Goal: Task Accomplishment & Management: Use online tool/utility

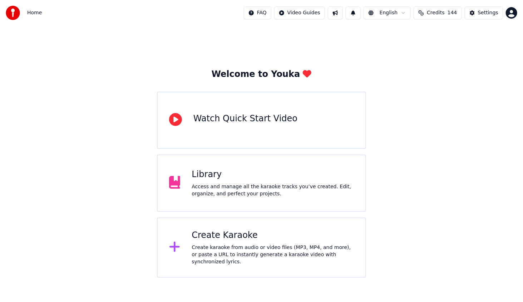
click at [234, 234] on div "Create Karaoke" at bounding box center [273, 235] width 162 height 11
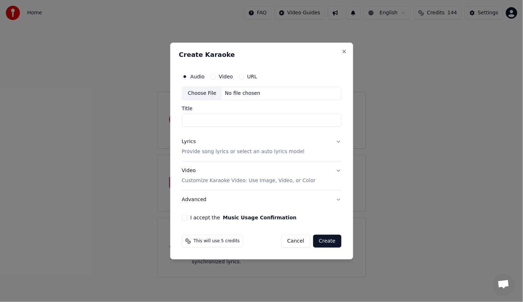
click at [202, 93] on div "Choose File" at bounding box center [202, 93] width 40 height 13
type input "******"
click at [189, 143] on div "Lyrics" at bounding box center [189, 141] width 14 height 7
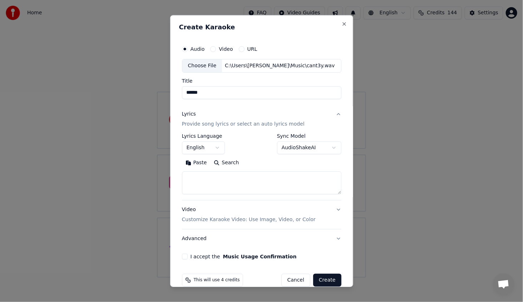
click at [198, 182] on textarea at bounding box center [261, 182] width 159 height 23
paste textarea "**********"
type textarea "**********"
click at [336, 203] on div "**********" at bounding box center [261, 150] width 165 height 223
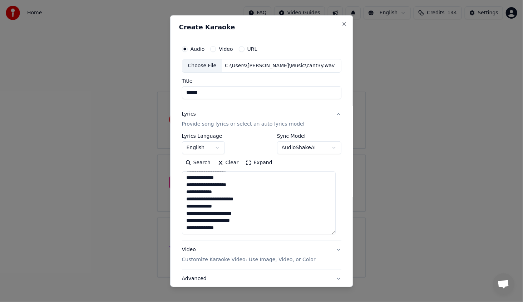
drag, startPoint x: 333, startPoint y: 193, endPoint x: 328, endPoint y: 233, distance: 40.3
click at [328, 233] on textarea "**********" at bounding box center [259, 202] width 154 height 63
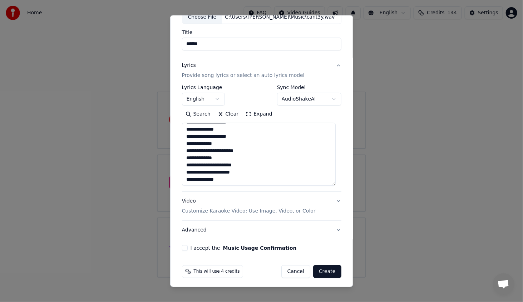
scroll to position [50, 0]
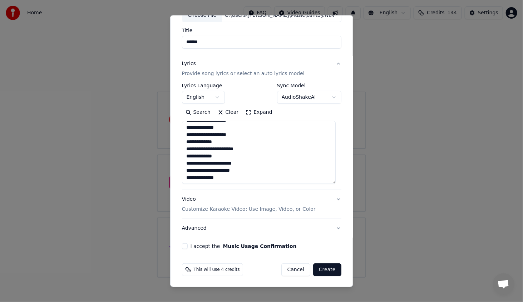
click at [183, 246] on button "I accept the Music Usage Confirmation" at bounding box center [185, 246] width 6 height 6
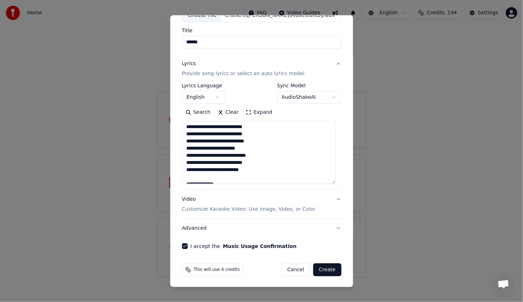
scroll to position [86, 0]
click at [325, 268] on button "Create" at bounding box center [327, 269] width 28 height 13
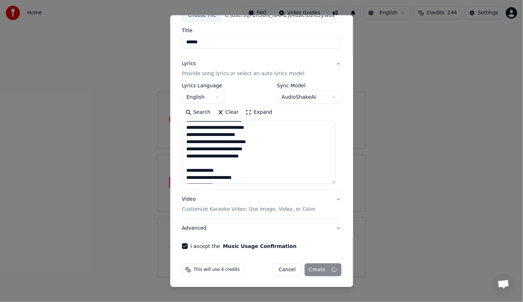
scroll to position [50, 0]
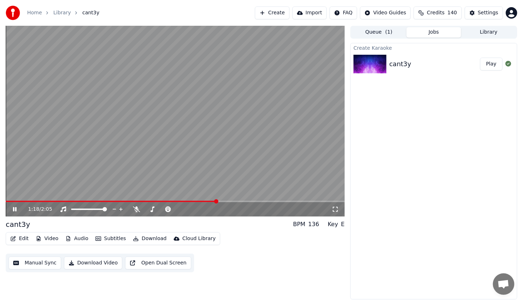
click at [189, 201] on span at bounding box center [111, 201] width 211 height 1
click at [12, 209] on icon at bounding box center [19, 209] width 17 height 6
click at [18, 236] on button "Edit" at bounding box center [20, 239] width 24 height 10
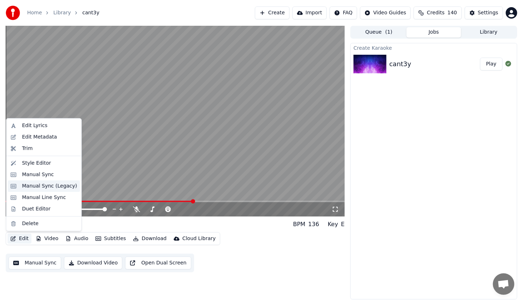
click at [48, 185] on div "Manual Sync (Legacy)" at bounding box center [49, 185] width 55 height 7
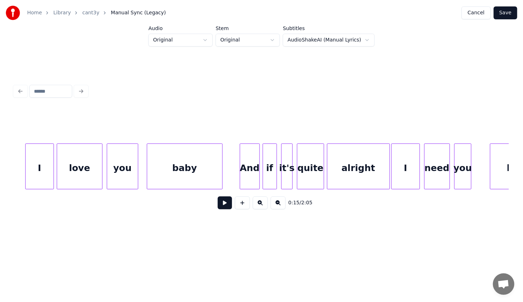
scroll to position [0, 6467]
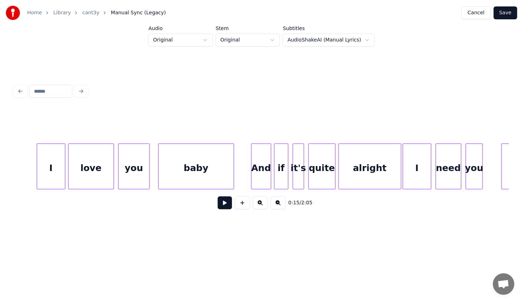
click at [61, 167] on div "I" at bounding box center [51, 168] width 28 height 49
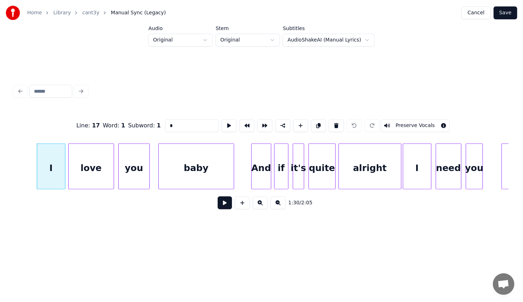
click at [226, 205] on button at bounding box center [225, 202] width 14 height 13
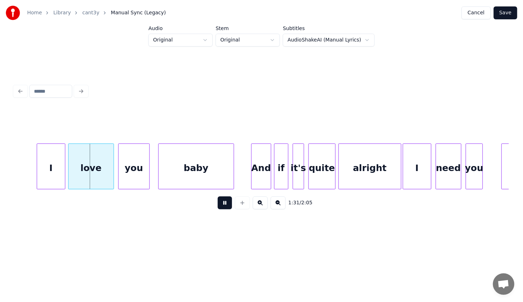
click at [225, 203] on button at bounding box center [225, 202] width 14 height 13
click at [276, 209] on button at bounding box center [278, 202] width 15 height 13
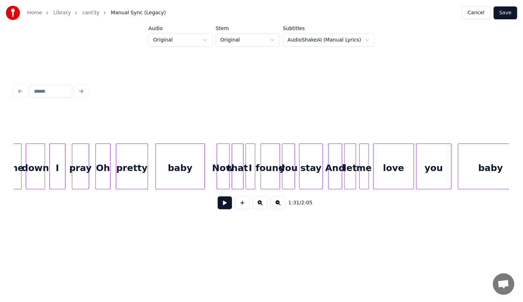
scroll to position [0, 5970]
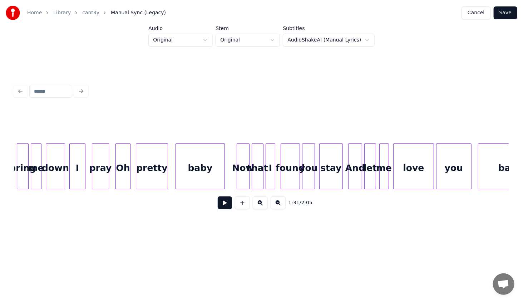
click at [331, 172] on div "stay" at bounding box center [331, 168] width 23 height 49
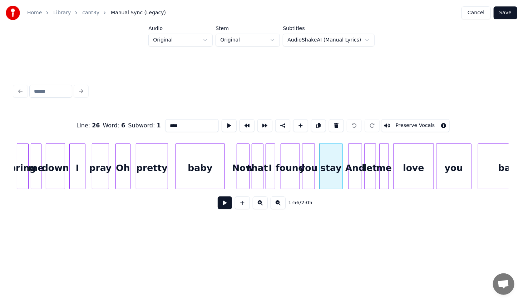
click at [195, 162] on div "baby" at bounding box center [200, 168] width 49 height 49
type input "****"
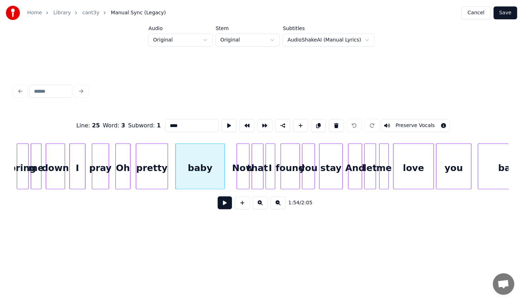
click at [195, 163] on div "baby" at bounding box center [200, 168] width 49 height 49
drag, startPoint x: 328, startPoint y: 122, endPoint x: 275, endPoint y: 137, distance: 54.9
click at [329, 122] on button at bounding box center [336, 125] width 15 height 13
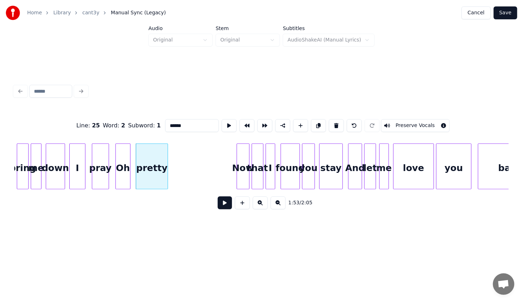
click at [152, 164] on div "pretty" at bounding box center [151, 168] width 31 height 49
drag, startPoint x: 330, startPoint y: 119, endPoint x: 293, endPoint y: 162, distance: 56.8
click at [329, 119] on button at bounding box center [336, 125] width 15 height 13
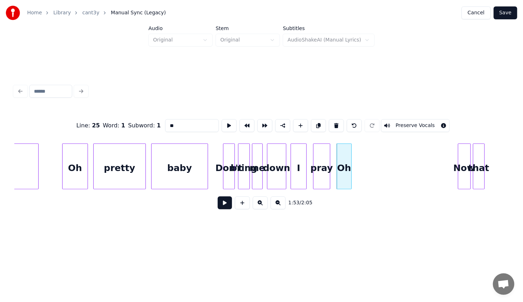
scroll to position [0, 5708]
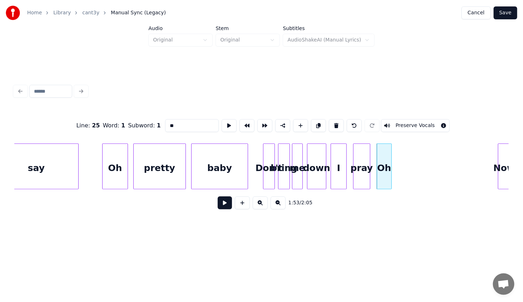
click at [383, 166] on div "Oh" at bounding box center [384, 168] width 14 height 49
click at [331, 122] on button at bounding box center [336, 125] width 15 height 13
click at [359, 154] on div "pray" at bounding box center [362, 168] width 16 height 49
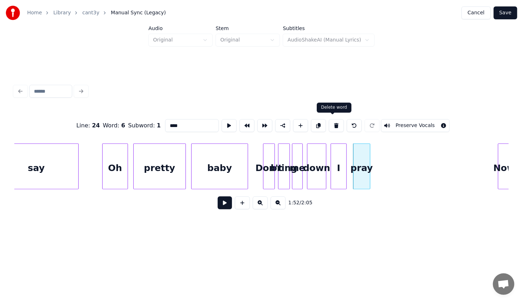
click at [332, 123] on button at bounding box center [336, 125] width 15 height 13
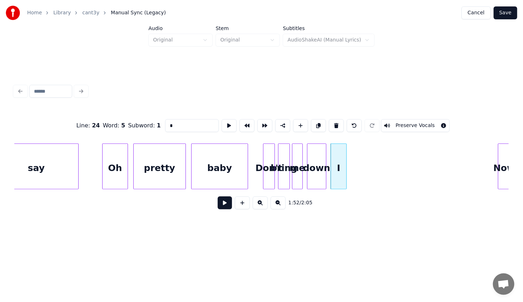
click at [332, 123] on button at bounding box center [336, 125] width 15 height 13
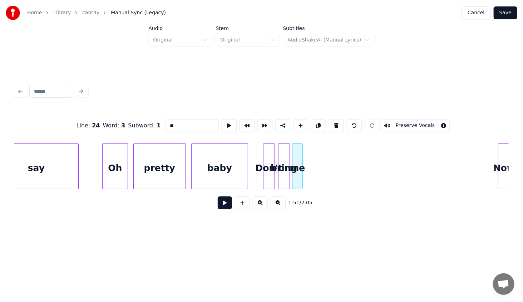
click at [332, 123] on button at bounding box center [336, 125] width 15 height 13
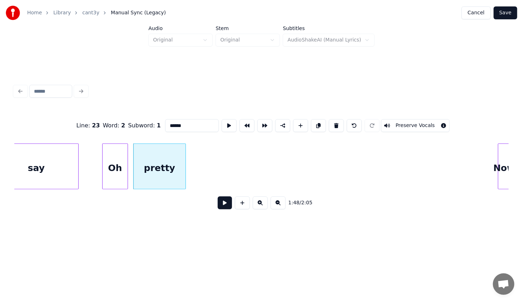
click at [332, 123] on button at bounding box center [336, 125] width 15 height 13
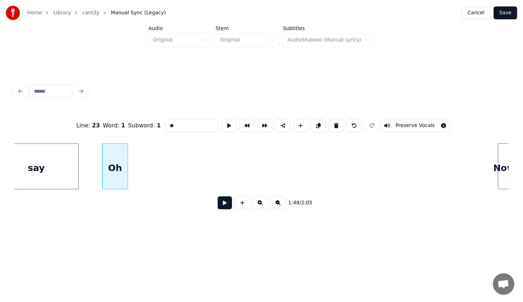
click at [332, 123] on button at bounding box center [336, 125] width 15 height 13
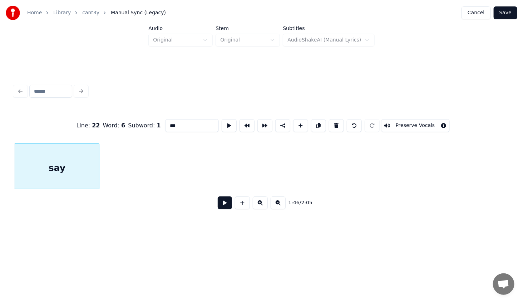
drag, startPoint x: 435, startPoint y: 191, endPoint x: 425, endPoint y: 190, distance: 9.7
click at [425, 190] on div "Line : 22 Word : 6 Subword : 1 *** Preserve Vocals 1:46 / 2:05" at bounding box center [261, 162] width 495 height 109
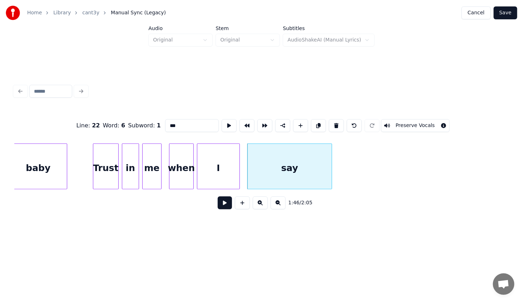
scroll to position [0, 5435]
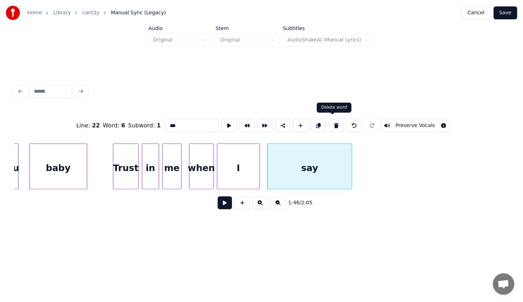
click at [334, 124] on button at bounding box center [336, 125] width 15 height 13
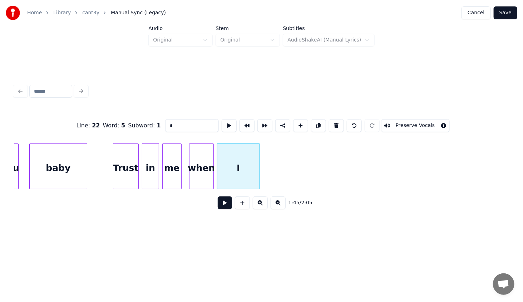
click at [334, 124] on button at bounding box center [336, 125] width 15 height 13
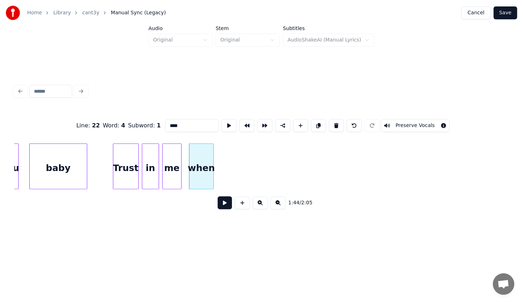
click at [334, 124] on button at bounding box center [336, 125] width 15 height 13
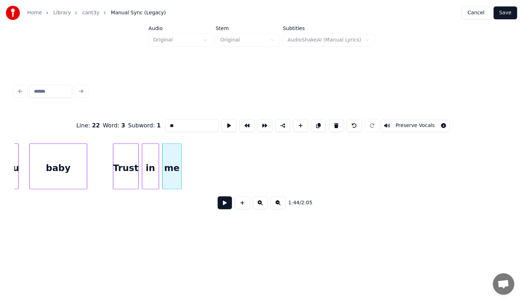
click at [334, 124] on button at bounding box center [336, 125] width 15 height 13
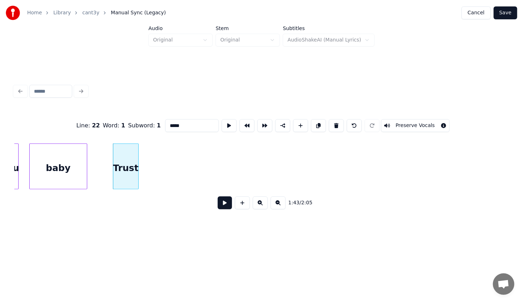
click at [334, 124] on button at bounding box center [336, 125] width 15 height 13
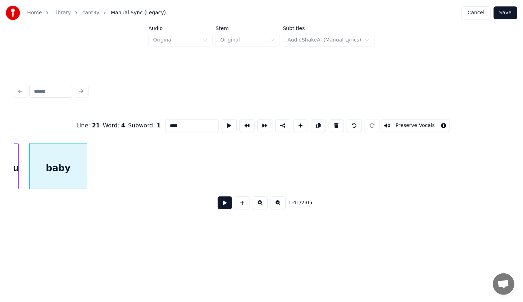
click at [334, 124] on button at bounding box center [336, 125] width 15 height 13
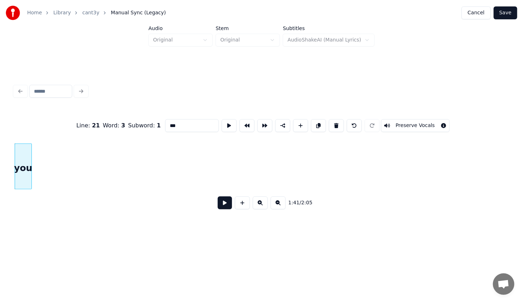
click at [334, 124] on button at bounding box center [336, 125] width 15 height 13
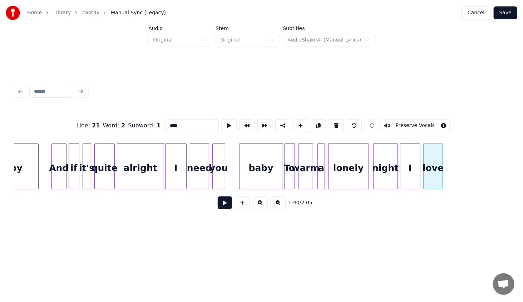
scroll to position [0, 4994]
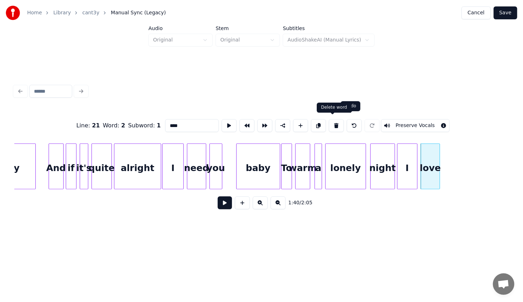
click at [334, 122] on button at bounding box center [336, 125] width 15 height 13
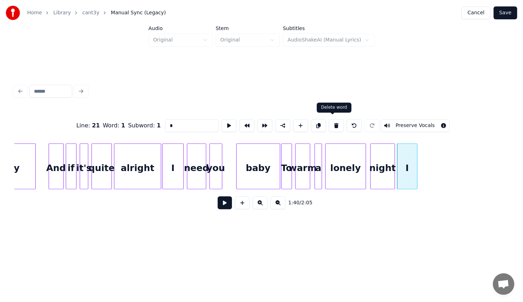
click at [334, 122] on button at bounding box center [336, 125] width 15 height 13
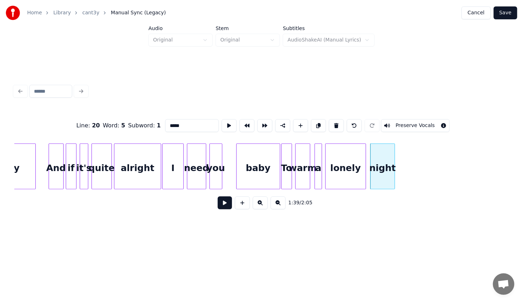
click at [334, 122] on button at bounding box center [336, 125] width 15 height 13
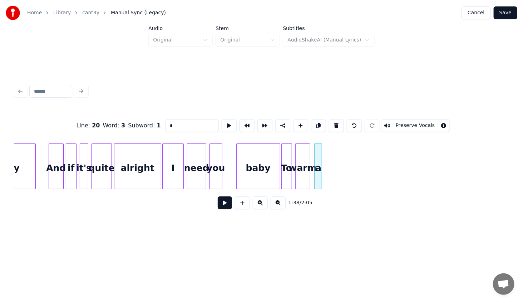
click at [334, 122] on button at bounding box center [336, 125] width 15 height 13
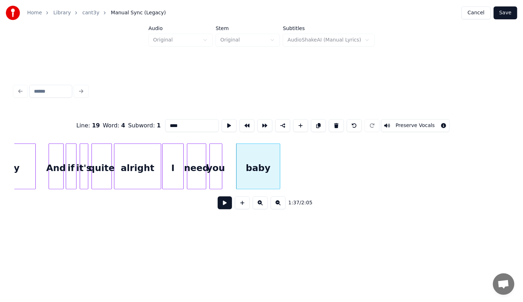
click at [334, 122] on button at bounding box center [336, 125] width 15 height 13
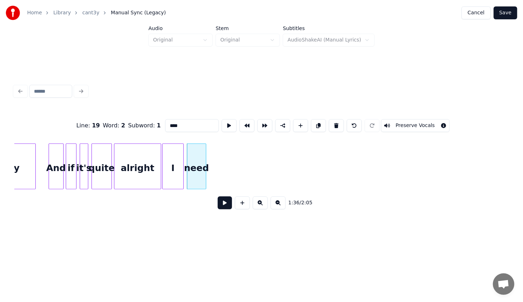
click at [334, 122] on button at bounding box center [336, 125] width 15 height 13
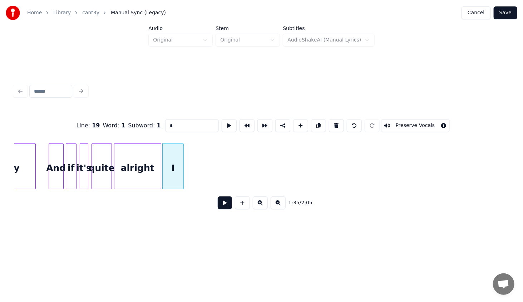
click at [334, 122] on button at bounding box center [336, 125] width 15 height 13
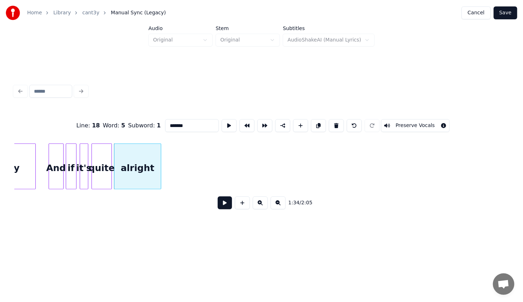
click at [334, 122] on button at bounding box center [336, 125] width 15 height 13
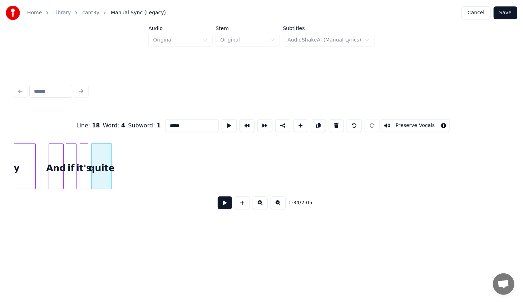
click at [334, 122] on button at bounding box center [336, 125] width 15 height 13
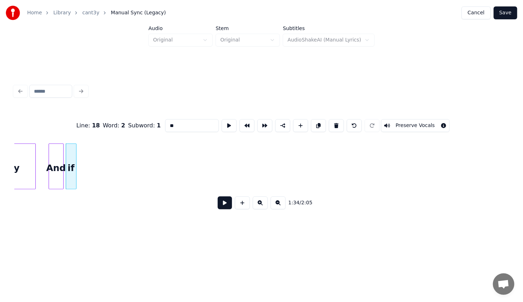
click at [334, 122] on button at bounding box center [336, 125] width 15 height 13
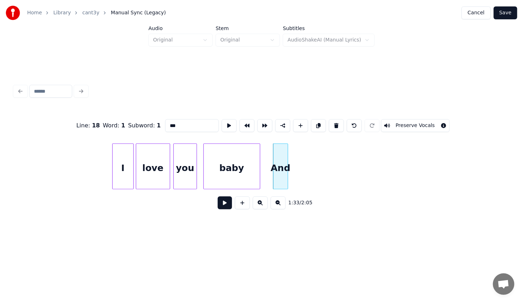
scroll to position [0, 4761]
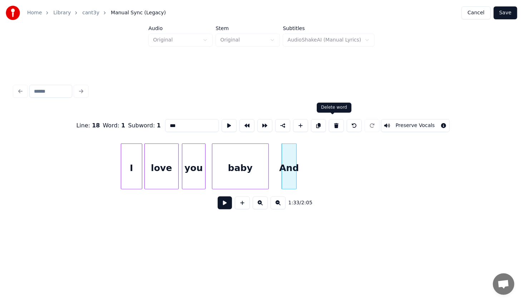
click at [333, 122] on button at bounding box center [336, 125] width 15 height 13
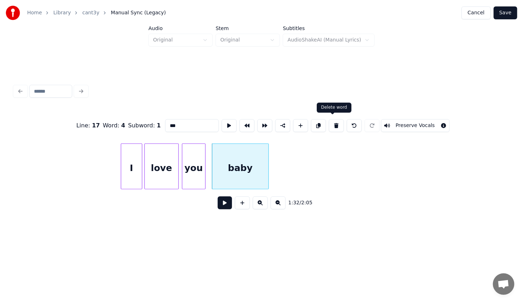
type input "****"
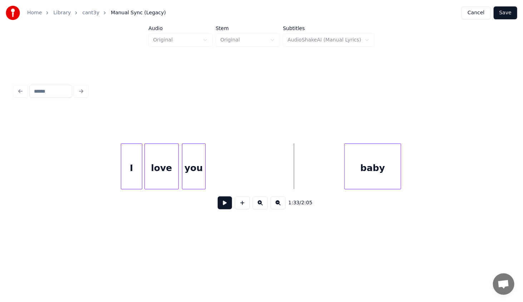
click at [391, 168] on div "baby" at bounding box center [373, 168] width 56 height 49
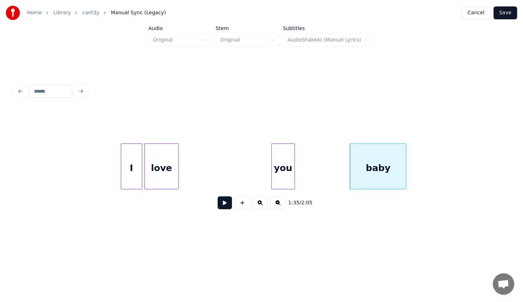
click at [281, 178] on div "you" at bounding box center [283, 168] width 23 height 49
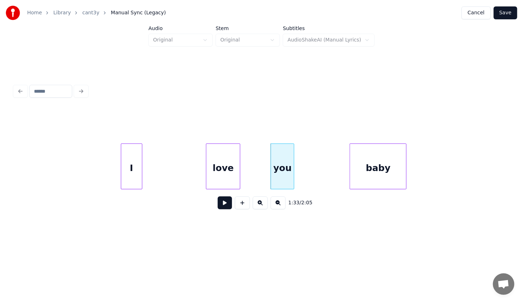
click at [217, 183] on div "love" at bounding box center [223, 168] width 34 height 49
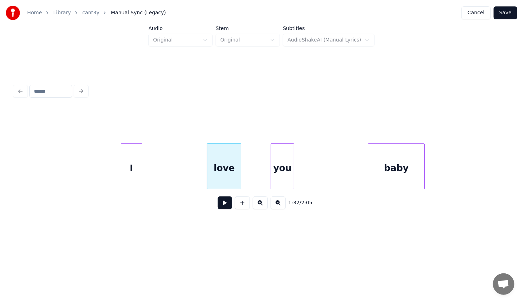
click at [400, 169] on div "baby" at bounding box center [396, 168] width 56 height 49
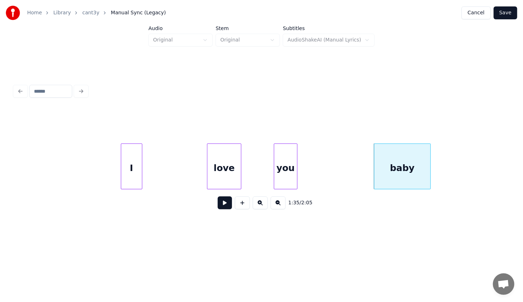
click at [297, 180] on div "you" at bounding box center [285, 168] width 23 height 49
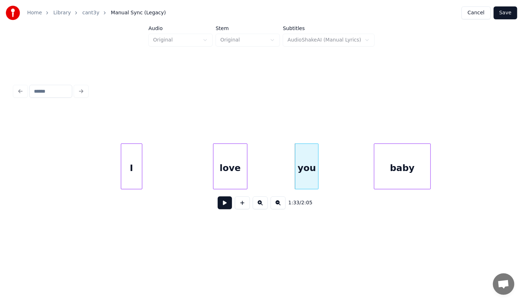
click at [247, 172] on div "love" at bounding box center [230, 168] width 34 height 49
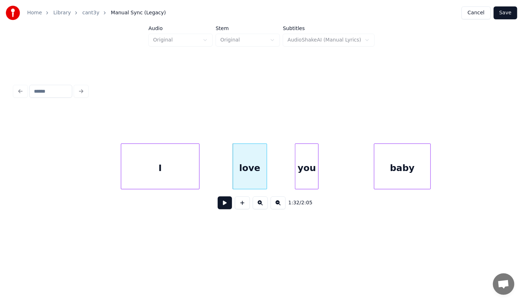
click at [199, 182] on div at bounding box center [198, 166] width 2 height 45
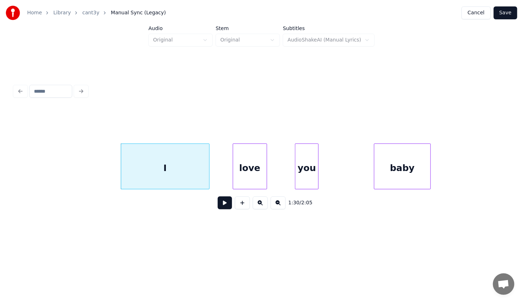
click at [223, 207] on button at bounding box center [225, 202] width 14 height 13
click at [221, 207] on button at bounding box center [225, 202] width 14 height 13
click at [262, 172] on div "love" at bounding box center [273, 168] width 34 height 49
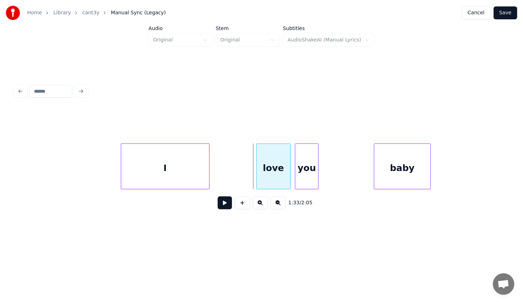
click at [272, 170] on div "love" at bounding box center [274, 168] width 34 height 49
click at [201, 180] on div "I" at bounding box center [165, 168] width 88 height 49
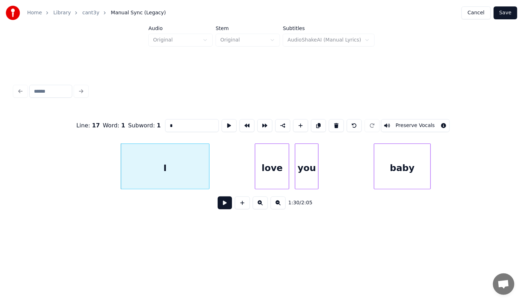
click at [222, 203] on button at bounding box center [225, 202] width 14 height 13
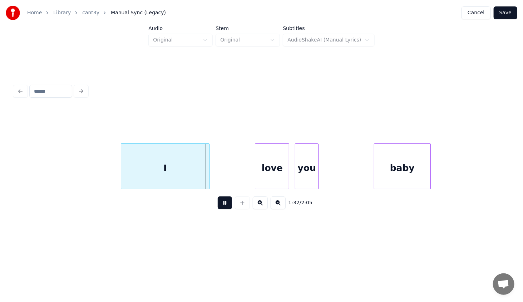
click at [221, 203] on button at bounding box center [225, 202] width 14 height 13
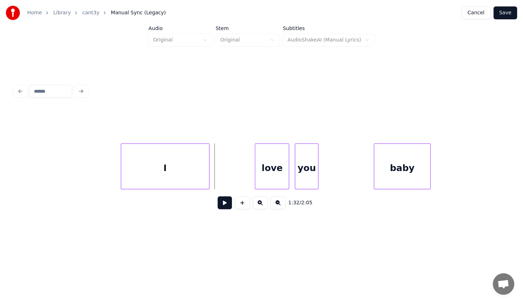
click at [143, 169] on div "I" at bounding box center [165, 168] width 88 height 49
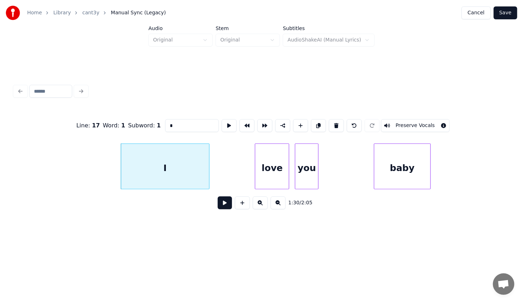
click at [230, 204] on button at bounding box center [225, 202] width 14 height 13
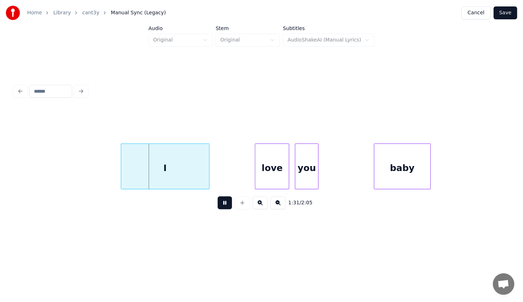
click at [226, 204] on button at bounding box center [225, 202] width 14 height 13
click at [220, 207] on button at bounding box center [225, 202] width 14 height 13
click at [223, 206] on button at bounding box center [225, 202] width 14 height 13
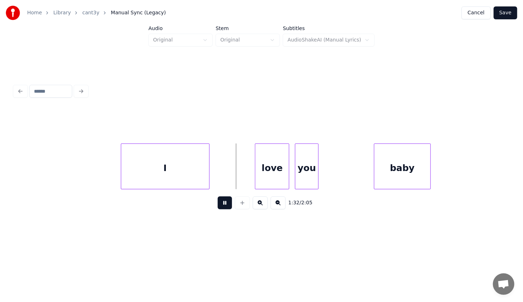
drag, startPoint x: 219, startPoint y: 193, endPoint x: 216, endPoint y: 199, distance: 6.9
click at [219, 196] on div "1:32 / 2:05" at bounding box center [261, 202] width 495 height 27
click at [220, 208] on button at bounding box center [225, 202] width 14 height 13
click at [192, 176] on div "I" at bounding box center [165, 168] width 88 height 49
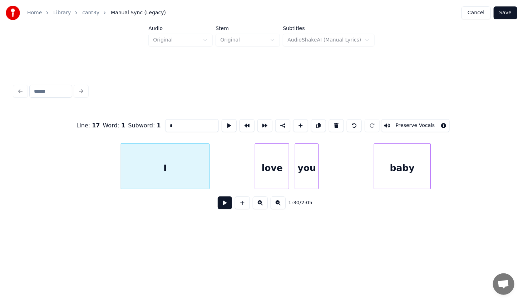
click at [225, 207] on button at bounding box center [225, 202] width 14 height 13
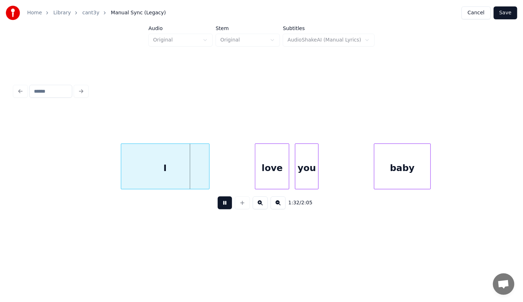
click at [220, 204] on button at bounding box center [225, 202] width 14 height 13
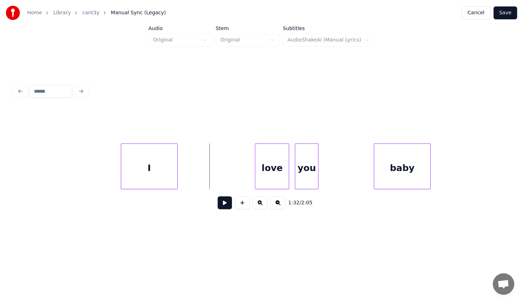
click at [176, 175] on div at bounding box center [176, 166] width 2 height 45
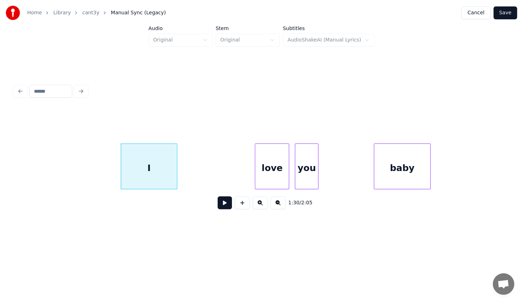
click at [167, 176] on div "I" at bounding box center [149, 168] width 56 height 49
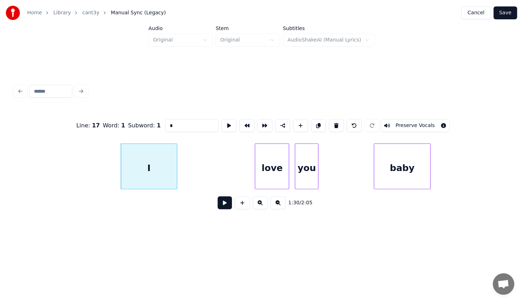
click at [226, 206] on button at bounding box center [225, 202] width 14 height 13
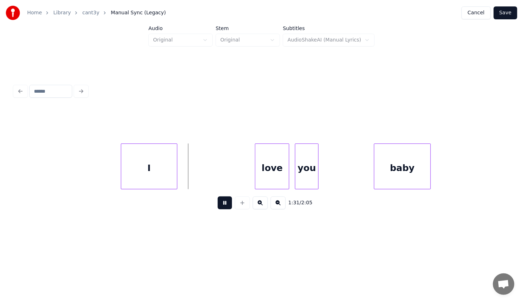
click at [226, 206] on button at bounding box center [225, 202] width 14 height 13
click at [198, 176] on div "love" at bounding box center [197, 168] width 34 height 49
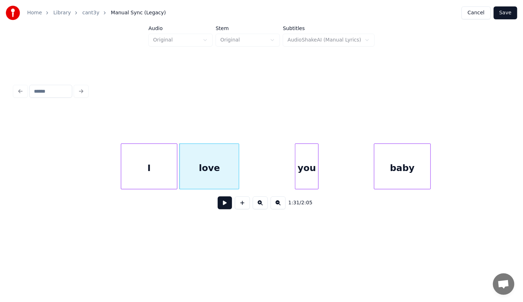
click at [237, 185] on div at bounding box center [238, 166] width 2 height 45
click at [170, 167] on div "I" at bounding box center [149, 168] width 56 height 49
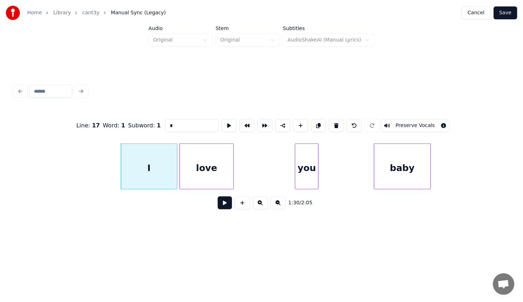
click at [223, 209] on button at bounding box center [225, 202] width 14 height 13
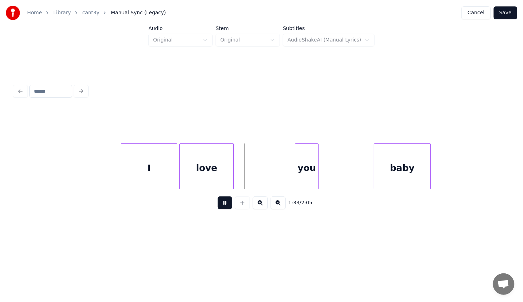
click at [223, 208] on button at bounding box center [225, 202] width 14 height 13
click at [248, 185] on div "you" at bounding box center [246, 168] width 23 height 49
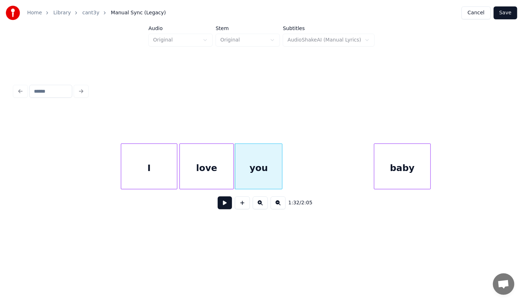
click at [282, 183] on div at bounding box center [281, 166] width 2 height 45
click at [152, 159] on div "I" at bounding box center [149, 168] width 56 height 49
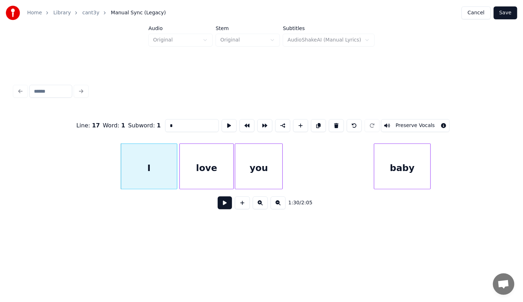
drag, startPoint x: 222, startPoint y: 205, endPoint x: 219, endPoint y: 203, distance: 3.7
click at [220, 204] on button at bounding box center [225, 202] width 14 height 13
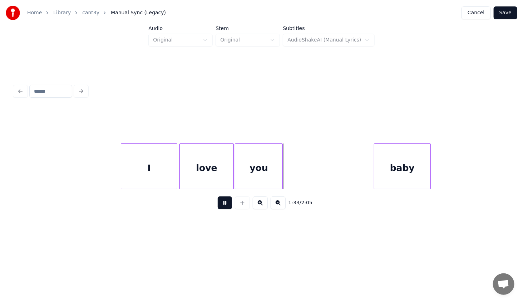
click at [217, 202] on div "1:33 / 2:05" at bounding box center [261, 203] width 483 height 16
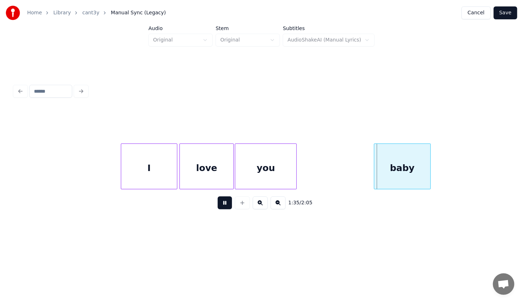
click at [294, 174] on div at bounding box center [295, 166] width 2 height 45
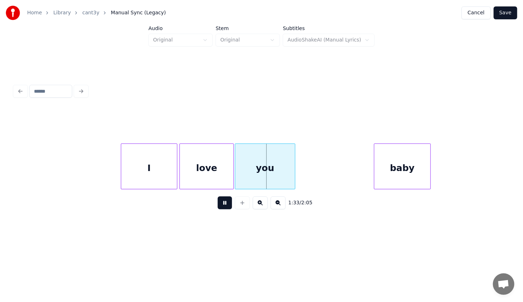
click at [221, 205] on button at bounding box center [225, 202] width 14 height 13
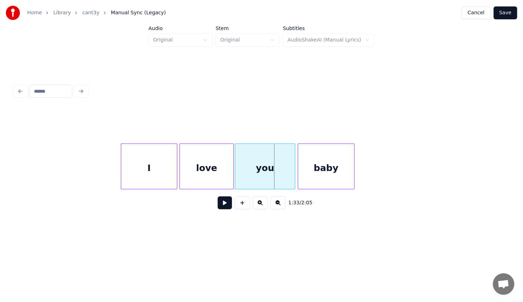
click at [318, 174] on div "baby" at bounding box center [326, 168] width 56 height 49
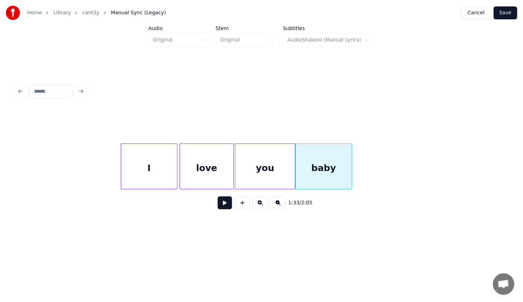
click at [224, 207] on button at bounding box center [225, 202] width 14 height 13
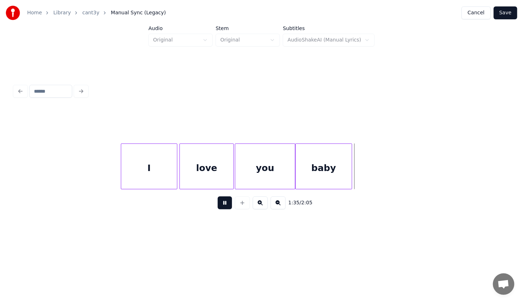
click at [223, 207] on button at bounding box center [225, 202] width 14 height 13
click at [164, 166] on div "I" at bounding box center [149, 168] width 56 height 49
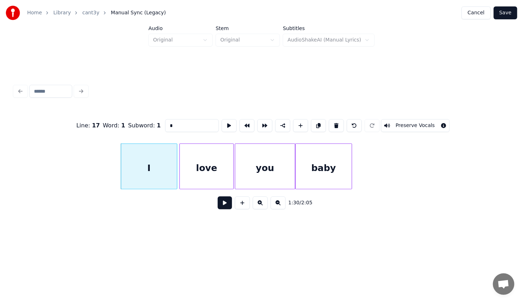
click at [222, 205] on button at bounding box center [225, 202] width 14 height 13
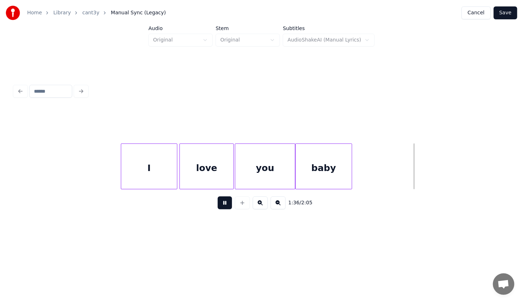
click at [218, 196] on button at bounding box center [225, 202] width 14 height 13
click at [433, 170] on div at bounding box center [434, 166] width 2 height 45
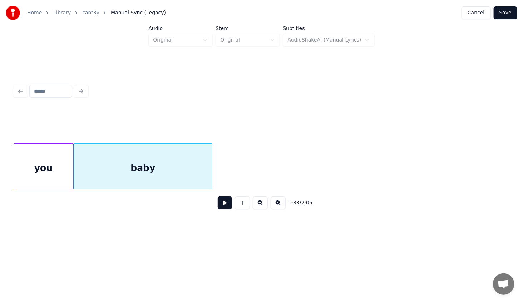
scroll to position [0, 4985]
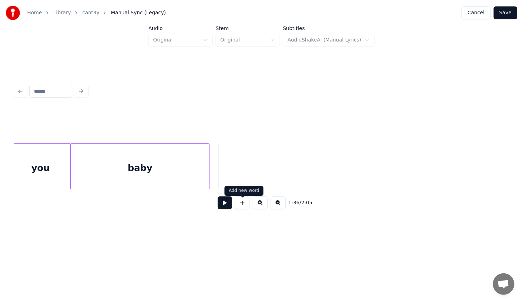
click at [243, 208] on button at bounding box center [242, 202] width 15 height 13
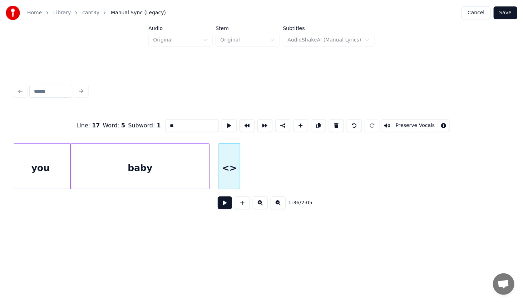
drag, startPoint x: 176, startPoint y: 120, endPoint x: 157, endPoint y: 116, distance: 19.4
click at [157, 115] on div "Line : 17 Word : 5 Subword : 1 ** Preserve Vocals" at bounding box center [261, 126] width 495 height 36
paste input "*"
type input "***"
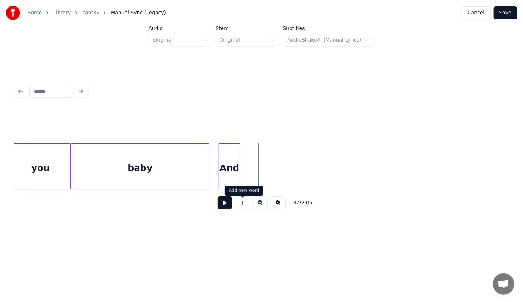
click at [241, 207] on button at bounding box center [242, 202] width 15 height 13
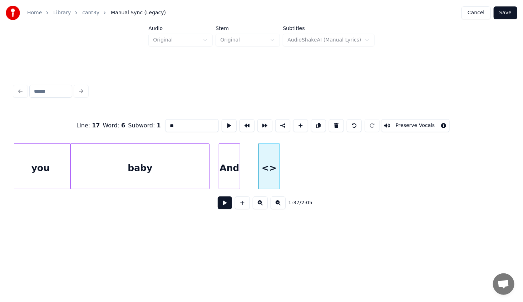
drag, startPoint x: 164, startPoint y: 125, endPoint x: 148, endPoint y: 126, distance: 16.2
click at [148, 125] on div "Line : 17 Word : 6 Subword : 1 ** Preserve Vocals" at bounding box center [261, 126] width 495 height 36
type input "**"
click at [222, 231] on div "Line : 17 Word : 6 Subword : 1 ** Preserve Vocals 1:37 / 2:05" at bounding box center [261, 148] width 500 height 181
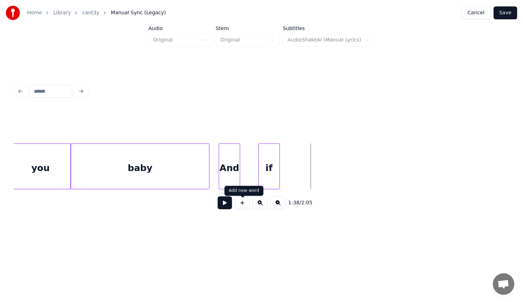
click at [242, 203] on button at bounding box center [242, 202] width 15 height 13
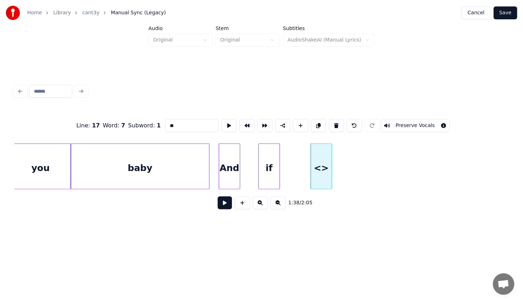
drag, startPoint x: 184, startPoint y: 124, endPoint x: 149, endPoint y: 124, distance: 34.7
click at [149, 123] on div "Line : 17 Word : 7 Subword : 1 ** Preserve Vocals" at bounding box center [261, 126] width 495 height 36
click at [196, 232] on div "Line : 17 Word : 7 Subword : 1 *** Preserve Vocals 1:38 / 2:05" at bounding box center [261, 148] width 500 height 181
click at [226, 167] on div "And" at bounding box center [224, 168] width 21 height 49
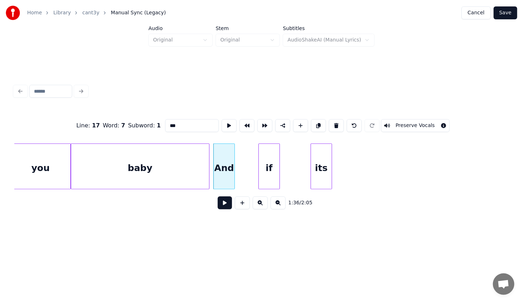
click at [157, 172] on div "baby" at bounding box center [140, 168] width 138 height 49
type input "****"
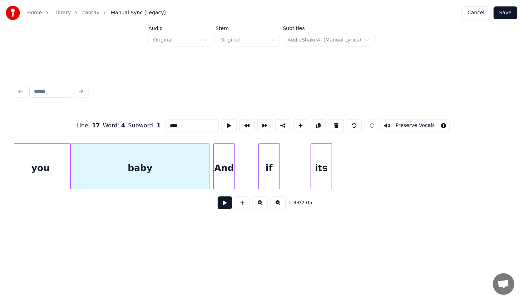
click at [227, 209] on button at bounding box center [225, 202] width 14 height 13
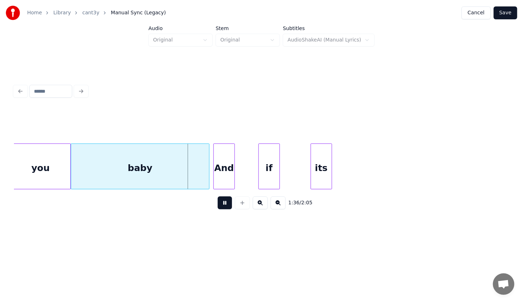
click at [225, 208] on button at bounding box center [225, 202] width 14 height 13
click at [218, 196] on button at bounding box center [225, 202] width 14 height 13
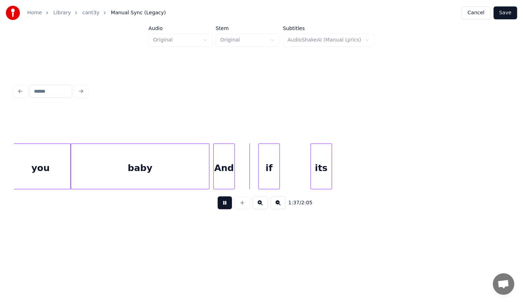
click at [218, 196] on button at bounding box center [225, 202] width 14 height 13
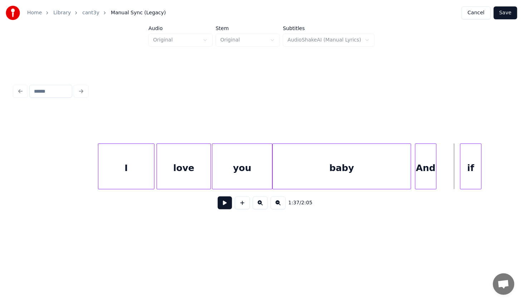
scroll to position [0, 4832]
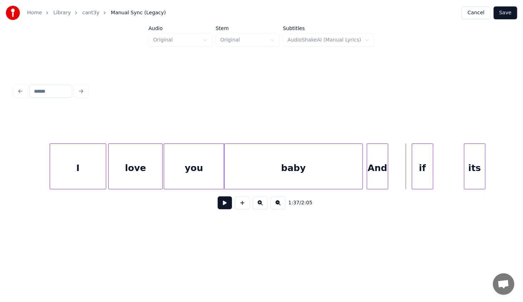
click at [80, 172] on div "I" at bounding box center [78, 168] width 56 height 49
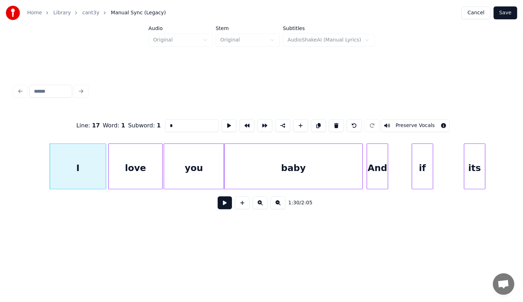
click at [227, 207] on button at bounding box center [225, 202] width 14 height 13
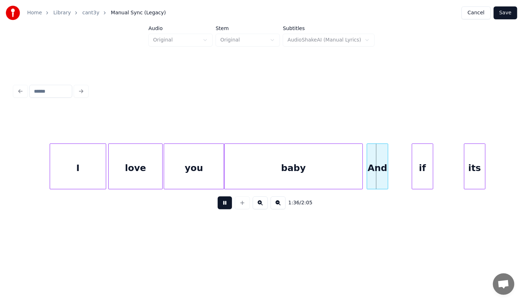
click at [226, 207] on button at bounding box center [225, 202] width 14 height 13
click at [400, 182] on div at bounding box center [399, 166] width 2 height 45
click at [380, 169] on div "And" at bounding box center [383, 168] width 34 height 49
click at [418, 171] on div "if" at bounding box center [412, 168] width 21 height 49
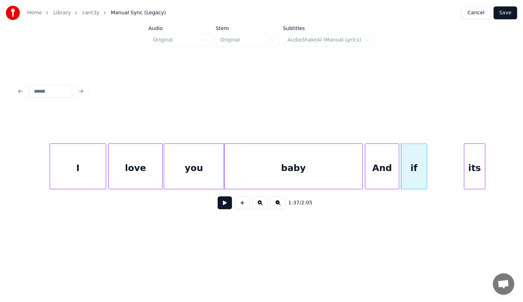
click at [427, 174] on div at bounding box center [426, 166] width 2 height 45
click at [433, 177] on div "its" at bounding box center [441, 168] width 21 height 49
click at [380, 169] on div "And" at bounding box center [382, 168] width 34 height 49
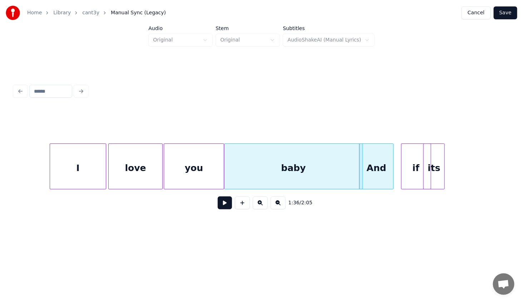
click at [222, 202] on button at bounding box center [225, 202] width 14 height 13
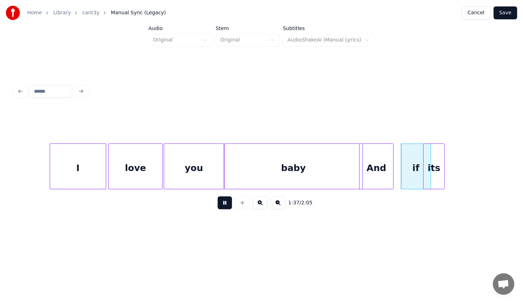
click at [222, 202] on button at bounding box center [225, 202] width 14 height 13
click at [387, 178] on div at bounding box center [386, 166] width 2 height 45
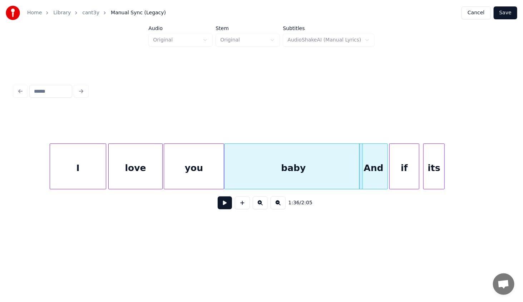
click at [398, 177] on div "if" at bounding box center [404, 168] width 29 height 49
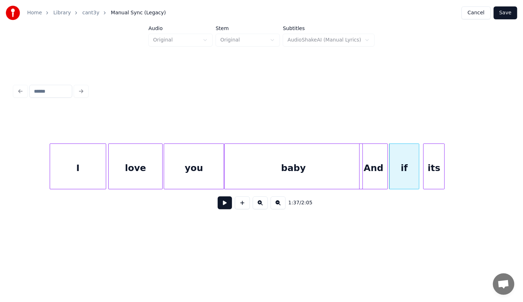
click at [372, 178] on div "And" at bounding box center [374, 168] width 28 height 49
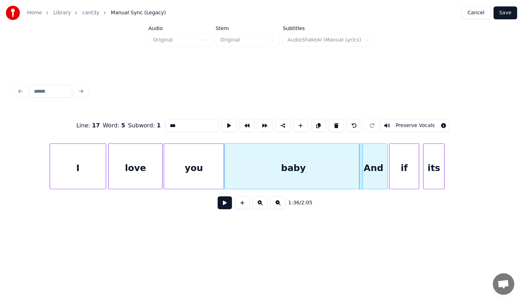
click at [225, 208] on button at bounding box center [225, 202] width 14 height 13
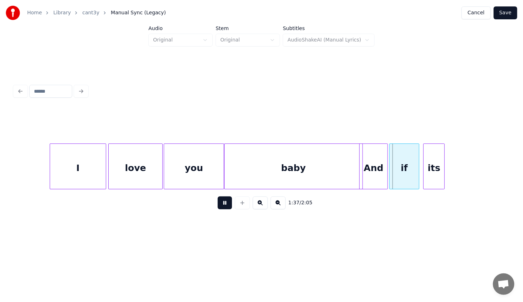
drag, startPoint x: 225, startPoint y: 208, endPoint x: 230, endPoint y: 206, distance: 5.1
click at [230, 206] on button at bounding box center [225, 202] width 14 height 13
click at [387, 171] on div "And" at bounding box center [373, 166] width 29 height 46
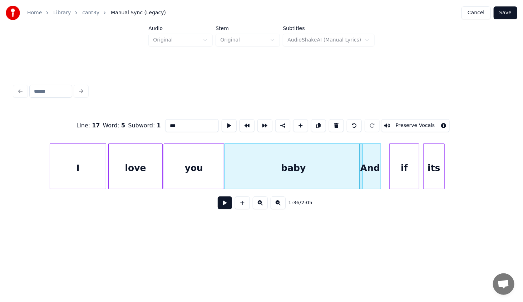
click at [380, 171] on div at bounding box center [380, 166] width 2 height 45
click at [390, 177] on div "if" at bounding box center [397, 168] width 29 height 49
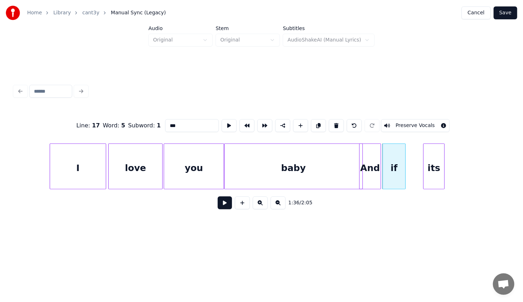
click at [405, 181] on div at bounding box center [404, 166] width 2 height 45
click at [418, 180] on div "its" at bounding box center [418, 168] width 21 height 49
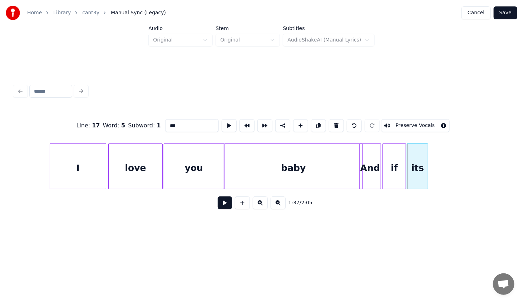
click at [366, 163] on div "And" at bounding box center [370, 168] width 21 height 49
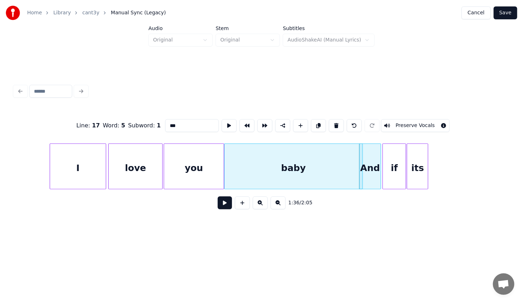
click at [221, 201] on button at bounding box center [225, 202] width 14 height 13
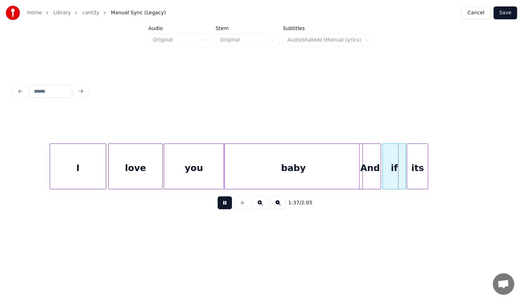
drag, startPoint x: 221, startPoint y: 201, endPoint x: 301, endPoint y: 153, distance: 93.5
click at [221, 202] on button at bounding box center [225, 202] width 14 height 13
click at [310, 145] on div "baby" at bounding box center [294, 168] width 138 height 49
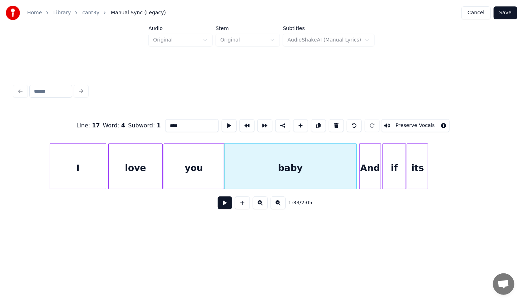
click at [355, 177] on div at bounding box center [355, 166] width 2 height 45
click at [362, 177] on div "And" at bounding box center [370, 168] width 21 height 49
type input "***"
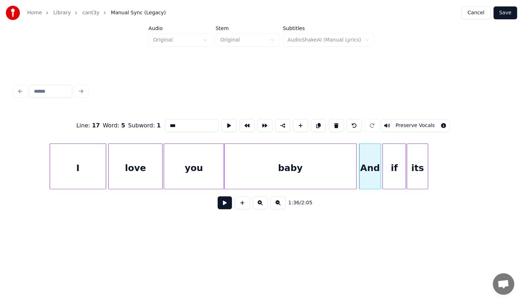
click at [220, 207] on button at bounding box center [225, 202] width 14 height 13
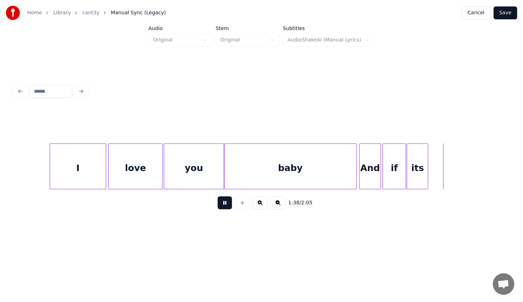
drag, startPoint x: 220, startPoint y: 207, endPoint x: 306, endPoint y: 195, distance: 87.1
click at [221, 208] on button at bounding box center [225, 202] width 14 height 13
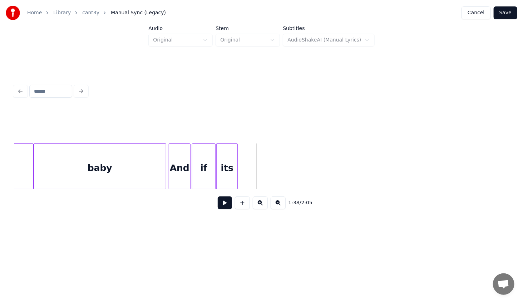
scroll to position [0, 5017]
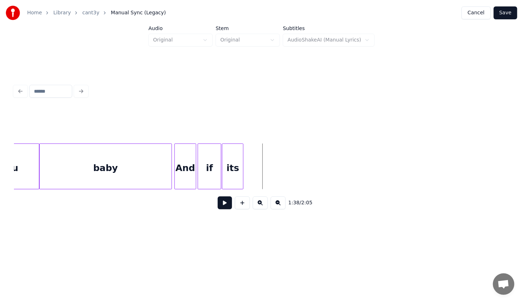
click at [244, 203] on button at bounding box center [242, 202] width 15 height 13
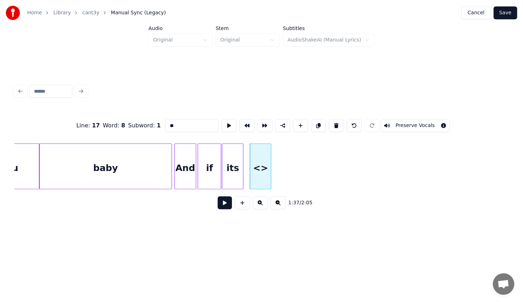
drag, startPoint x: 166, startPoint y: 124, endPoint x: 142, endPoint y: 131, distance: 24.8
click at [142, 131] on div "Line : 17 Word : 8 Subword : 1 ** Preserve Vocals" at bounding box center [261, 126] width 495 height 36
paste input "***"
type input "*****"
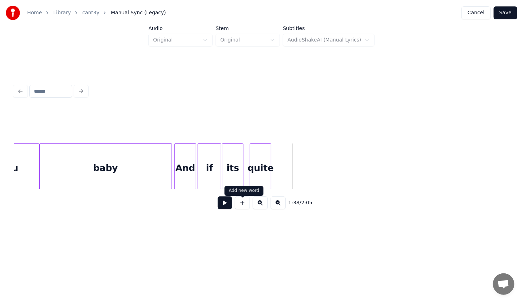
click at [242, 202] on button at bounding box center [242, 202] width 15 height 13
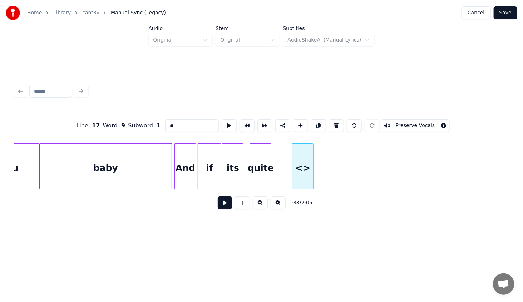
drag, startPoint x: 193, startPoint y: 122, endPoint x: 143, endPoint y: 125, distance: 50.8
click at [143, 125] on div "Line : 17 Word : 9 Subword : 1 ** Preserve Vocals" at bounding box center [261, 126] width 495 height 36
paste input "*****"
click at [125, 168] on div "baby" at bounding box center [106, 168] width 132 height 49
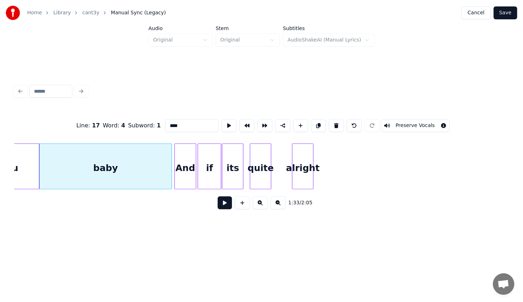
click at [180, 178] on div "And" at bounding box center [185, 168] width 21 height 49
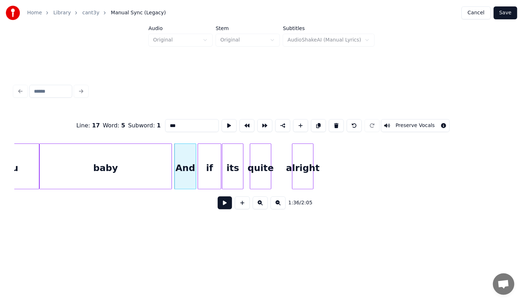
type input "***"
click at [224, 207] on button at bounding box center [225, 202] width 14 height 13
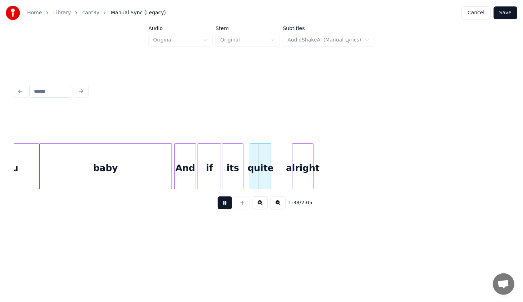
click at [225, 207] on button at bounding box center [225, 202] width 14 height 13
click at [218, 196] on button at bounding box center [225, 202] width 14 height 13
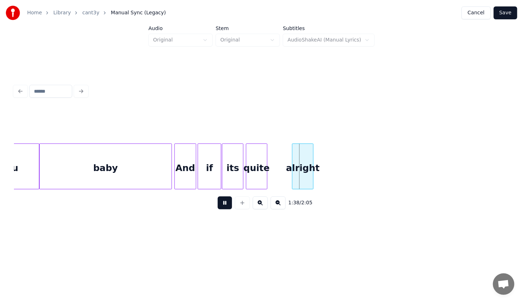
click at [253, 174] on div "quite" at bounding box center [256, 168] width 21 height 49
click at [218, 196] on button at bounding box center [225, 202] width 14 height 13
click at [282, 182] on div "alright" at bounding box center [281, 168] width 21 height 49
click at [144, 247] on html "Home Library cant3y Manual Sync (Legacy) Cancel Save Audio Original Stem Origin…" at bounding box center [261, 125] width 523 height 250
click at [186, 168] on div "And" at bounding box center [185, 168] width 21 height 49
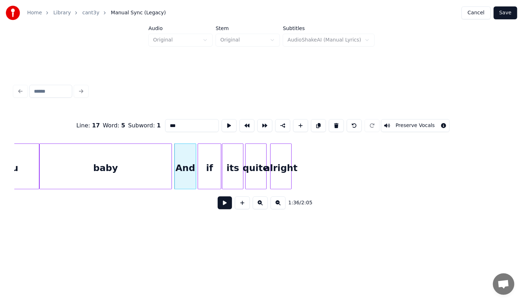
click at [225, 208] on button at bounding box center [225, 202] width 14 height 13
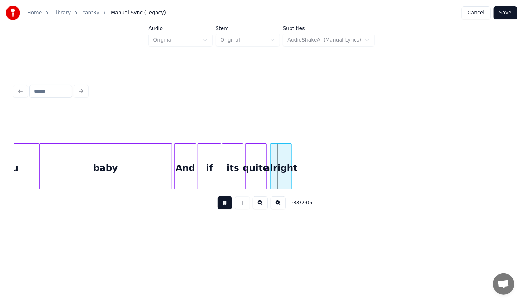
click at [226, 208] on button at bounding box center [225, 202] width 14 height 13
click at [218, 196] on button at bounding box center [225, 202] width 14 height 13
click at [290, 176] on div "alright" at bounding box center [294, 168] width 21 height 49
click at [266, 180] on div at bounding box center [265, 166] width 2 height 45
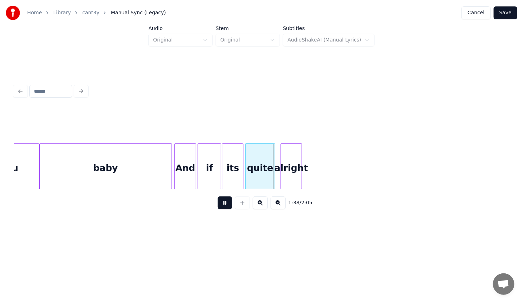
click at [274, 181] on div at bounding box center [274, 166] width 2 height 45
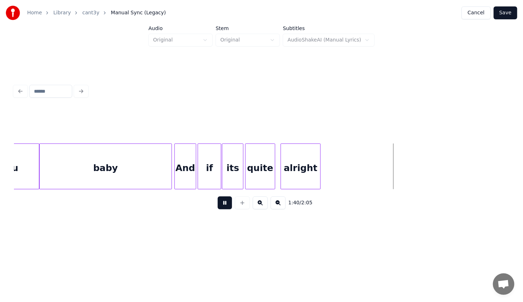
click at [320, 181] on div at bounding box center [319, 166] width 2 height 45
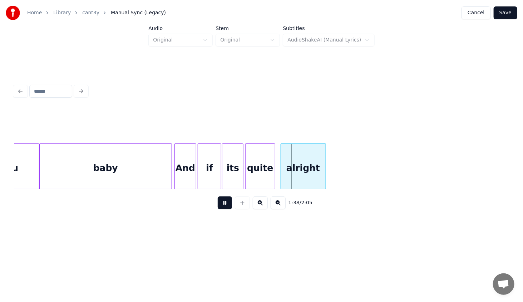
click at [218, 196] on button at bounding box center [225, 202] width 14 height 13
click at [145, 170] on div "baby" at bounding box center [106, 168] width 132 height 49
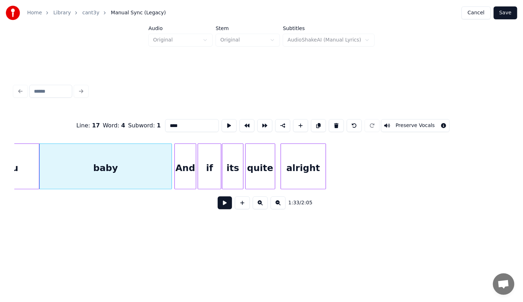
click at [190, 177] on div "And" at bounding box center [185, 168] width 21 height 49
type input "***"
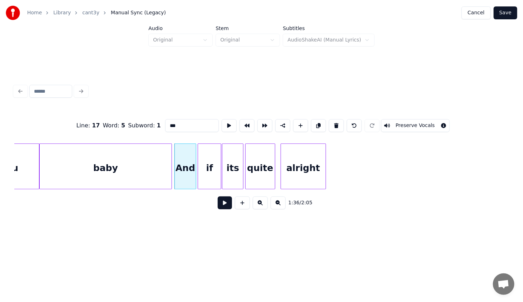
click at [226, 205] on button at bounding box center [225, 202] width 14 height 13
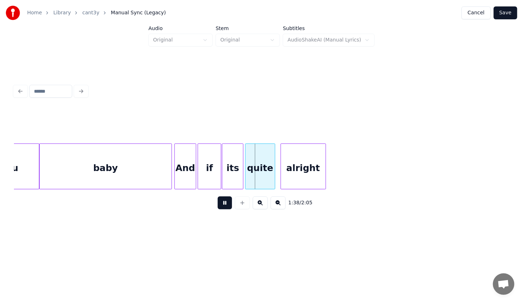
click at [224, 205] on button at bounding box center [225, 202] width 14 height 13
click at [240, 180] on div at bounding box center [240, 166] width 2 height 45
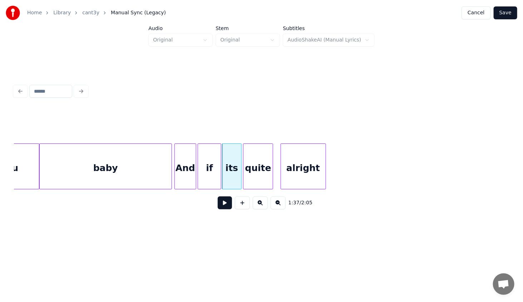
click at [258, 176] on div "quite" at bounding box center [259, 168] width 30 height 49
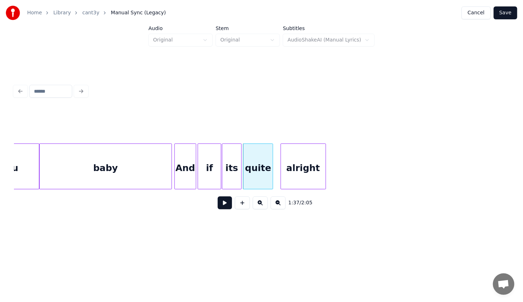
click at [179, 177] on div "And" at bounding box center [185, 168] width 21 height 49
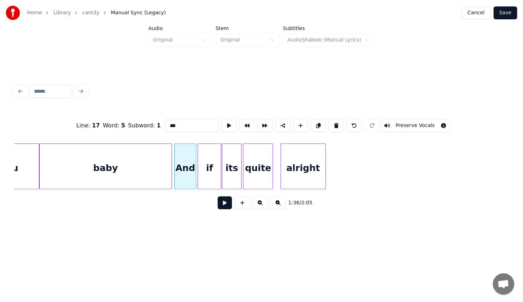
click at [224, 203] on button at bounding box center [225, 202] width 14 height 13
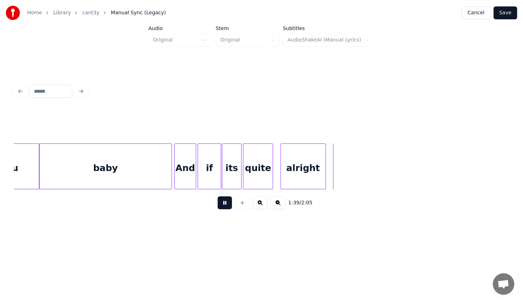
click at [218, 196] on button at bounding box center [225, 202] width 14 height 13
click at [340, 185] on div at bounding box center [340, 166] width 2 height 45
click at [244, 208] on button at bounding box center [242, 202] width 15 height 13
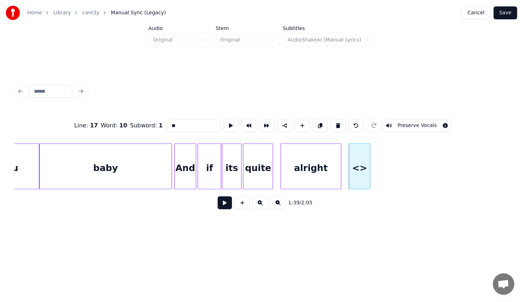
drag, startPoint x: 183, startPoint y: 127, endPoint x: 156, endPoint y: 123, distance: 27.4
click at [156, 123] on div "Line : 17 Word : 10 Subword : 1 ** Preserve Vocals" at bounding box center [261, 126] width 495 height 36
paste input
type input "*"
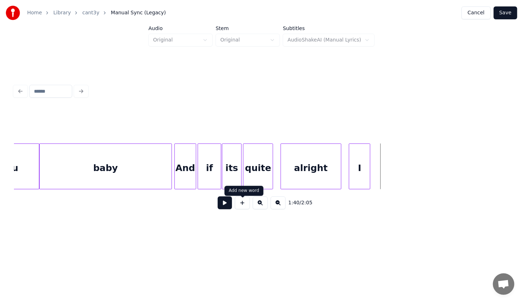
click at [243, 208] on button at bounding box center [242, 202] width 15 height 13
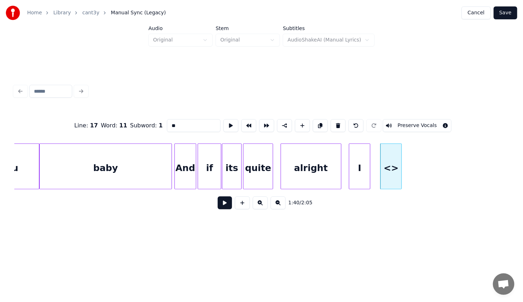
drag, startPoint x: 187, startPoint y: 122, endPoint x: 157, endPoint y: 126, distance: 29.9
click at [157, 125] on div "Line : 17 Word : 11 Subword : 1 ** Preserve Vocals" at bounding box center [261, 126] width 495 height 36
paste input "**"
type input "****"
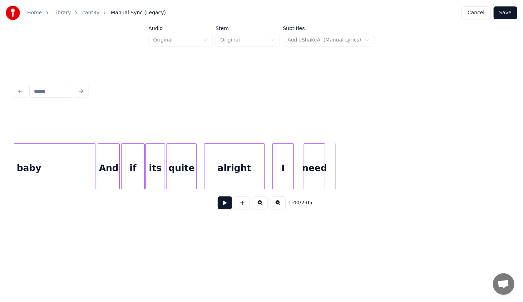
scroll to position [0, 5105]
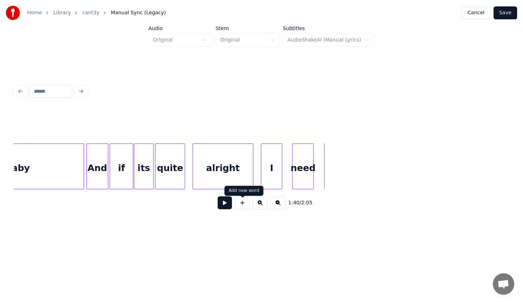
click at [244, 205] on button at bounding box center [242, 202] width 15 height 13
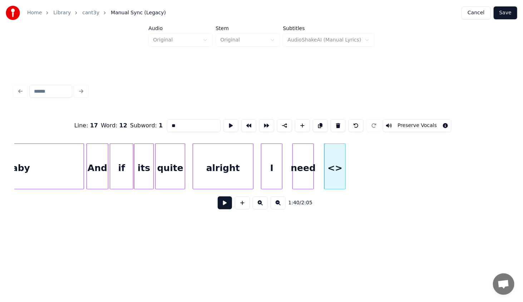
drag, startPoint x: 174, startPoint y: 124, endPoint x: 151, endPoint y: 130, distance: 23.5
click at [151, 130] on div "Line : 17 Word : 12 Subword : 1 ** Preserve Vocals" at bounding box center [261, 126] width 495 height 36
type input "***"
click at [186, 231] on div "Line : 17 Word : 12 Subword : 1 *** Preserve Vocals 1:40 / 2:05" at bounding box center [261, 148] width 500 height 181
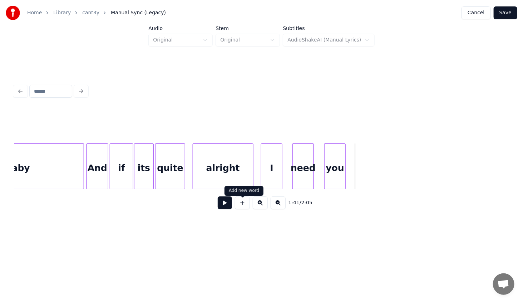
click at [240, 206] on button at bounding box center [242, 202] width 15 height 13
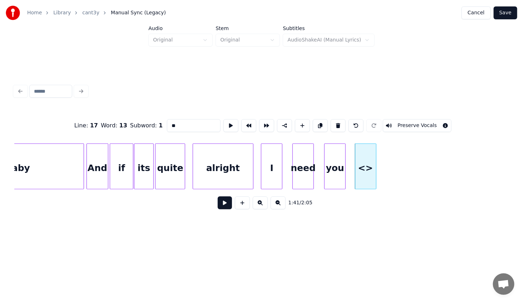
drag, startPoint x: 189, startPoint y: 124, endPoint x: 124, endPoint y: 134, distance: 65.2
click at [124, 134] on div "Line : 17 Word : 13 Subword : 1 ** Preserve Vocals" at bounding box center [261, 126] width 495 height 36
click at [372, 171] on div "baby" at bounding box center [365, 168] width 21 height 49
type input "****"
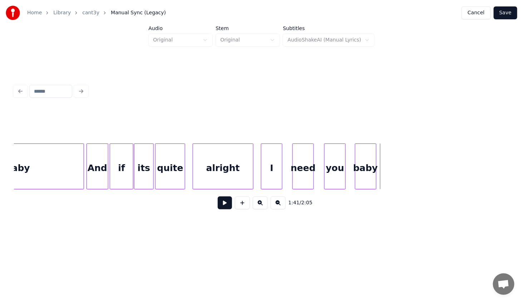
click at [89, 166] on div "And" at bounding box center [97, 168] width 21 height 49
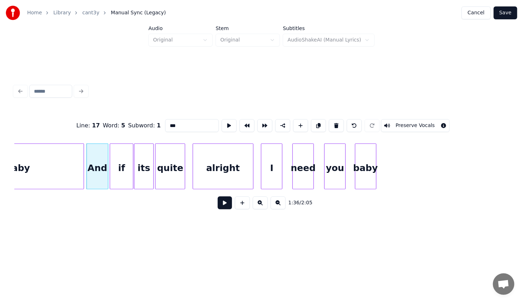
click at [224, 207] on button at bounding box center [225, 202] width 14 height 13
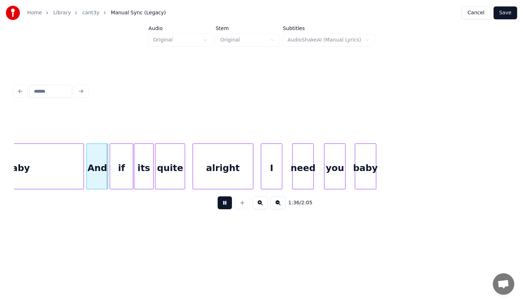
click at [218, 196] on button at bounding box center [225, 202] width 14 height 13
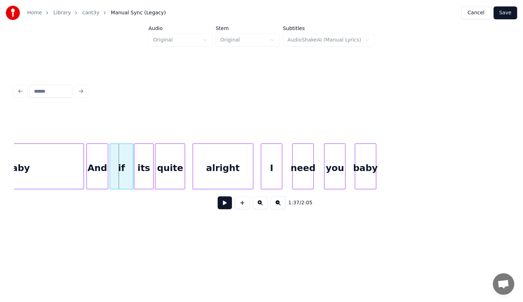
click at [102, 171] on div "And" at bounding box center [97, 168] width 21 height 49
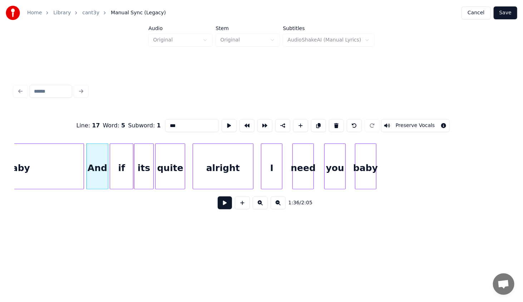
click at [223, 206] on button at bounding box center [225, 202] width 14 height 13
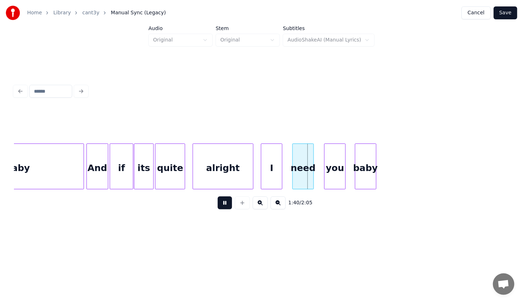
click at [218, 196] on button at bounding box center [225, 202] width 14 height 13
click at [289, 174] on div at bounding box center [288, 166] width 2 height 45
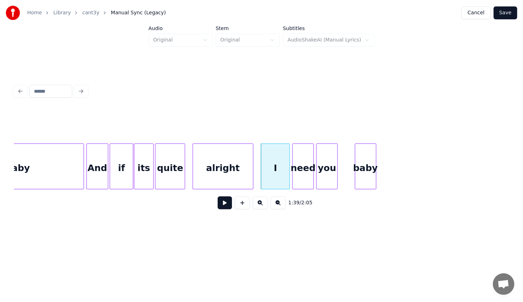
click at [325, 177] on div "you" at bounding box center [327, 168] width 21 height 49
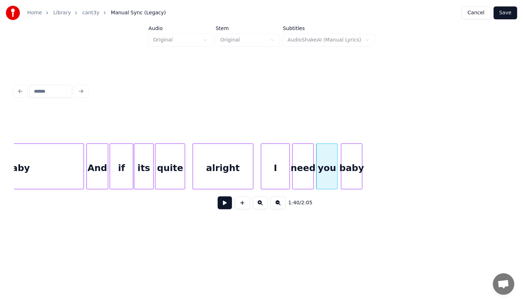
click at [345, 181] on div "baby" at bounding box center [351, 168] width 21 height 49
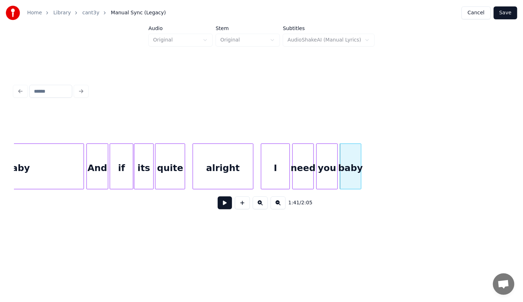
click at [273, 168] on div "I" at bounding box center [275, 168] width 28 height 49
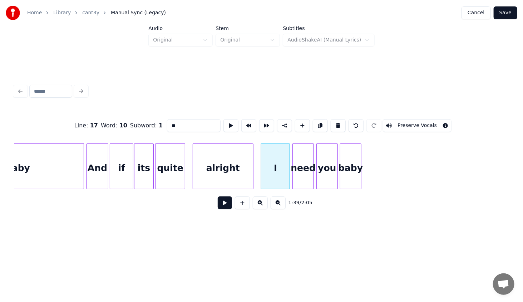
click at [226, 201] on button at bounding box center [225, 202] width 14 height 13
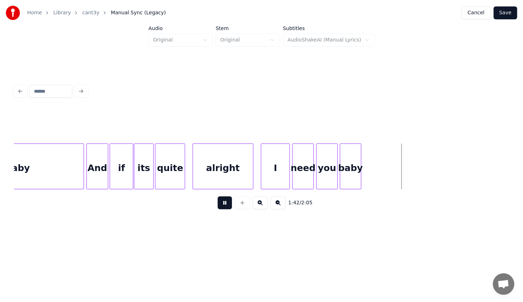
click at [218, 196] on button at bounding box center [225, 202] width 14 height 13
click at [417, 177] on div at bounding box center [416, 166] width 2 height 45
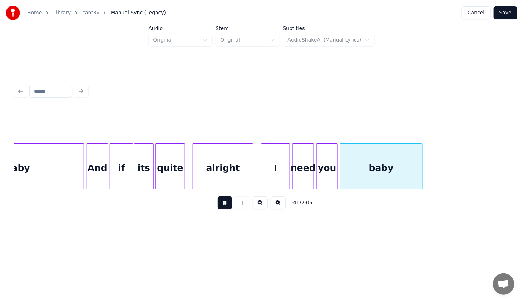
click at [218, 196] on button at bounding box center [225, 202] width 14 height 13
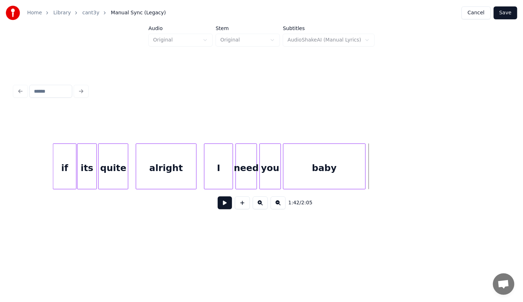
scroll to position [0, 5250]
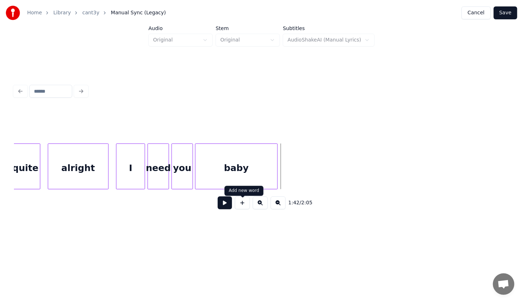
click at [243, 202] on button at bounding box center [242, 202] width 15 height 13
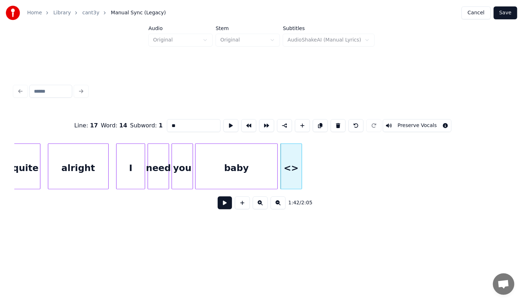
drag, startPoint x: 186, startPoint y: 126, endPoint x: 124, endPoint y: 123, distance: 61.9
click at [124, 123] on div "Line : 17 Word : 14 Subword : 1 ** Preserve Vocals" at bounding box center [261, 126] width 495 height 36
type input "**"
drag, startPoint x: 199, startPoint y: 226, endPoint x: 281, endPoint y: 172, distance: 97.4
click at [203, 221] on div "Line : 17 Word : 14 Subword : 1 ** Preserve Vocals 1:42 / 2:05" at bounding box center [261, 148] width 500 height 181
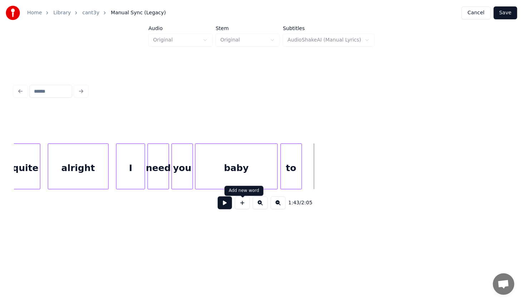
click at [243, 204] on button at bounding box center [242, 202] width 15 height 13
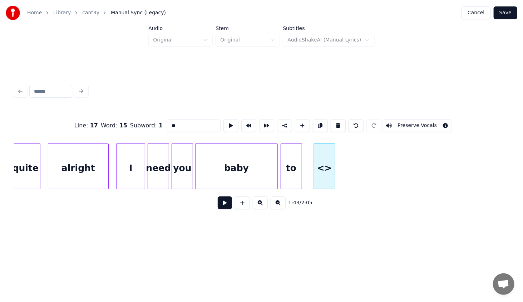
drag, startPoint x: 197, startPoint y: 123, endPoint x: 158, endPoint y: 125, distance: 38.3
click at [158, 124] on div "Line : 17 Word : 15 Subword : 1 ** Preserve Vocals" at bounding box center [261, 126] width 495 height 36
paste input "**"
type input "****"
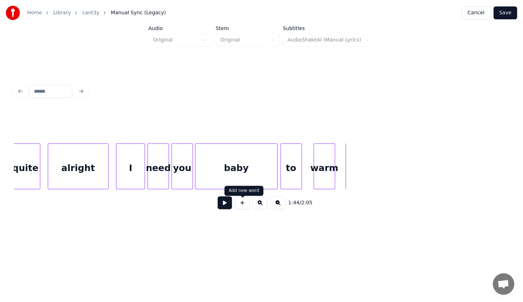
click at [244, 208] on button at bounding box center [242, 202] width 15 height 13
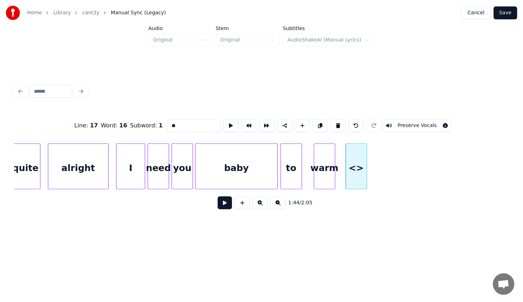
drag, startPoint x: 176, startPoint y: 122, endPoint x: 162, endPoint y: 122, distance: 14.0
click at [162, 121] on div "Line : 17 Word : 16 Subword : 1 ** Preserve Vocals" at bounding box center [261, 126] width 495 height 36
paste input "******"
click at [360, 170] on div "a lonely" at bounding box center [356, 168] width 21 height 49
drag, startPoint x: 173, startPoint y: 124, endPoint x: 212, endPoint y: 142, distance: 43.0
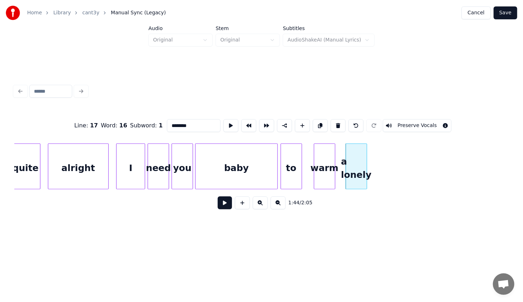
click at [212, 142] on div "Line : 17 Word : 16 Subword : 1 ******** Preserve Vocals 1:44 / 2:05" at bounding box center [261, 162] width 495 height 109
type input "*"
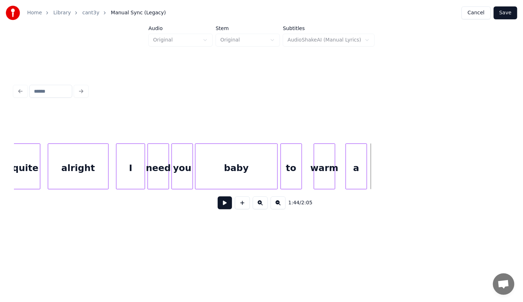
click at [354, 167] on div "a" at bounding box center [356, 168] width 21 height 49
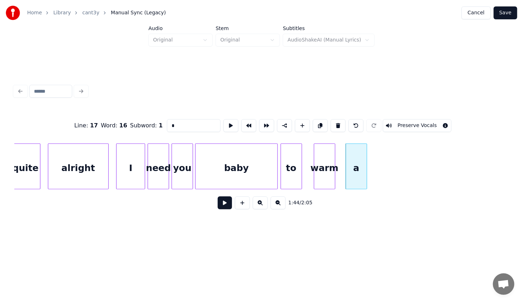
click at [174, 120] on input "*" at bounding box center [194, 125] width 54 height 13
paste input "********"
drag, startPoint x: 173, startPoint y: 123, endPoint x: 176, endPoint y: 128, distance: 5.3
click at [176, 128] on input "*********" at bounding box center [194, 125] width 54 height 13
type input "*******"
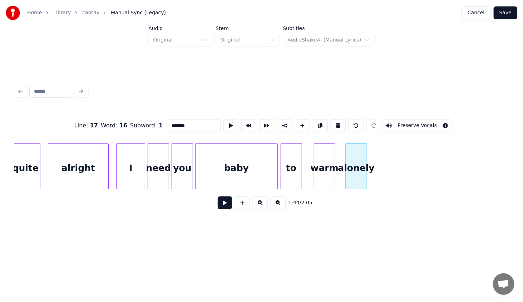
click at [385, 219] on div "Line : 17 Word : 16 Subword : 1 ******* Preserve Vocals 1:44 / 2:05" at bounding box center [261, 149] width 500 height 142
click at [364, 170] on div "alonely" at bounding box center [356, 168] width 21 height 49
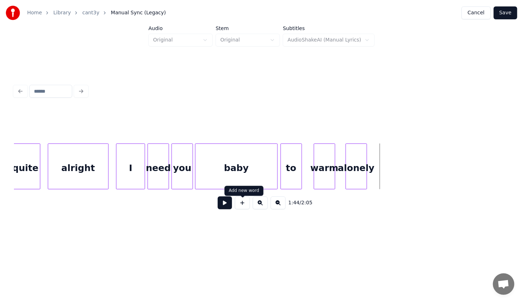
click at [239, 204] on button at bounding box center [242, 202] width 15 height 13
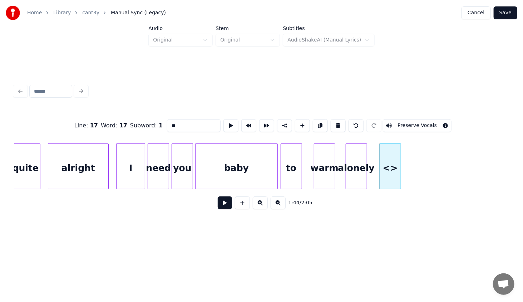
drag, startPoint x: 144, startPoint y: 127, endPoint x: 122, endPoint y: 131, distance: 22.5
click at [122, 131] on div "Line : 17 Word : 17 Subword : 1 ** Preserve Vocals" at bounding box center [261, 126] width 495 height 36
click at [190, 223] on div "Line : 17 Word : 17 Subword : 1 ***** Preserve Vocals 1:44 / 2:05" at bounding box center [261, 148] width 500 height 181
click at [94, 163] on div "alright" at bounding box center [78, 168] width 60 height 49
type input "*******"
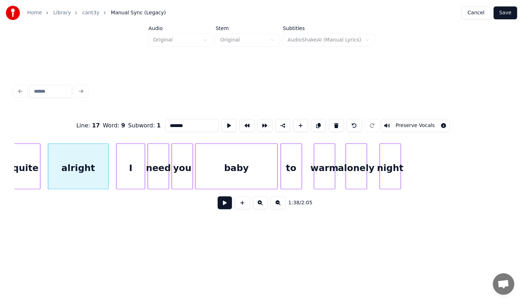
click at [222, 205] on button at bounding box center [225, 202] width 14 height 13
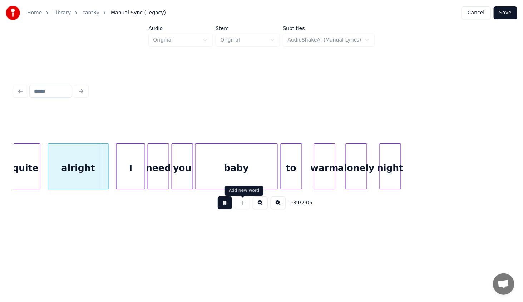
click at [218, 196] on button at bounding box center [225, 202] width 14 height 13
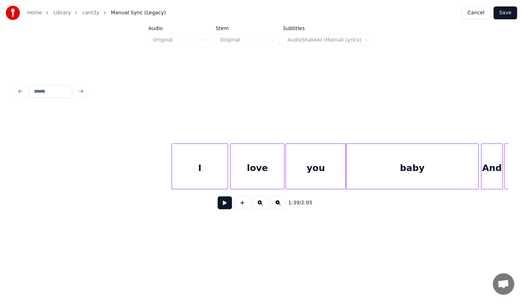
scroll to position [0, 4679]
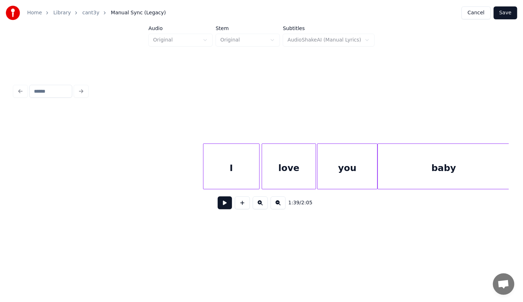
click at [222, 167] on div "I" at bounding box center [231, 168] width 56 height 49
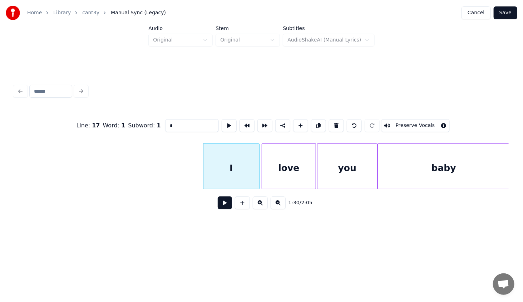
click at [230, 202] on button at bounding box center [225, 202] width 14 height 13
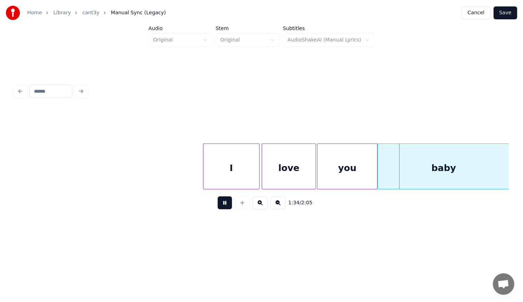
click at [218, 196] on button at bounding box center [225, 202] width 14 height 13
click at [370, 175] on div at bounding box center [371, 166] width 2 height 45
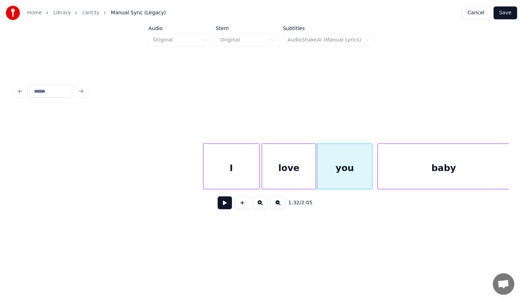
click at [249, 163] on div "I" at bounding box center [231, 168] width 56 height 49
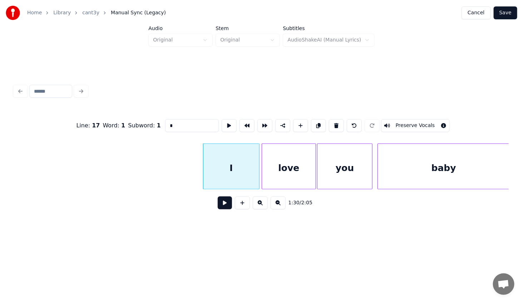
click at [225, 207] on button at bounding box center [225, 202] width 14 height 13
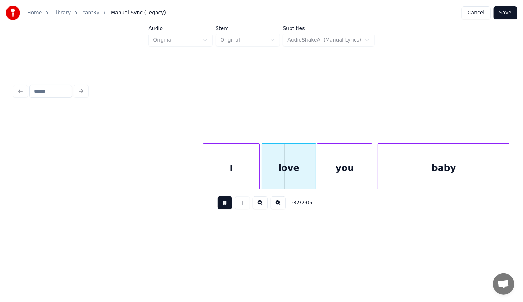
click at [225, 207] on button at bounding box center [225, 202] width 14 height 13
click at [235, 163] on div "I" at bounding box center [231, 168] width 56 height 49
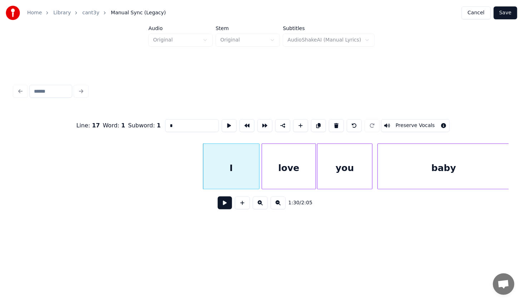
click at [222, 206] on button at bounding box center [225, 202] width 14 height 13
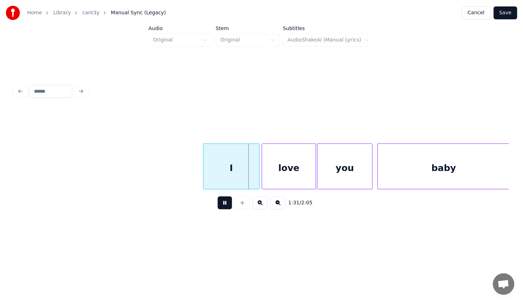
click at [222, 206] on button at bounding box center [225, 202] width 14 height 13
click at [242, 177] on div at bounding box center [242, 166] width 2 height 45
click at [266, 183] on div "love" at bounding box center [273, 168] width 54 height 49
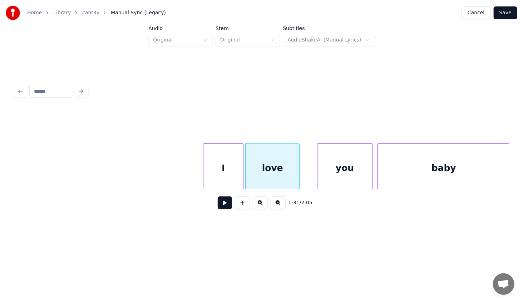
click at [227, 173] on div "I" at bounding box center [223, 168] width 40 height 49
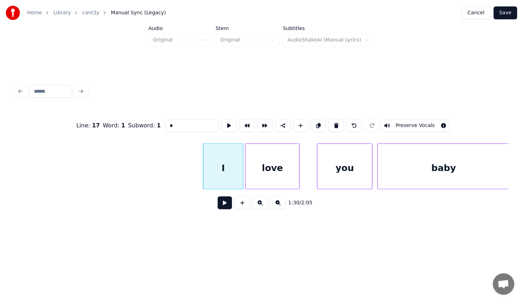
click at [225, 206] on button at bounding box center [225, 202] width 14 height 13
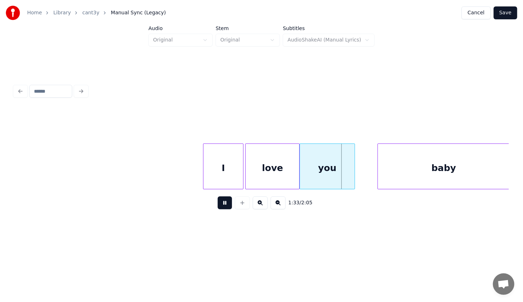
click at [314, 181] on div "you" at bounding box center [327, 168] width 55 height 49
drag, startPoint x: 227, startPoint y: 208, endPoint x: 277, endPoint y: 177, distance: 59.4
click at [230, 205] on button at bounding box center [225, 202] width 14 height 13
click at [399, 176] on div "baby" at bounding box center [425, 168] width 132 height 49
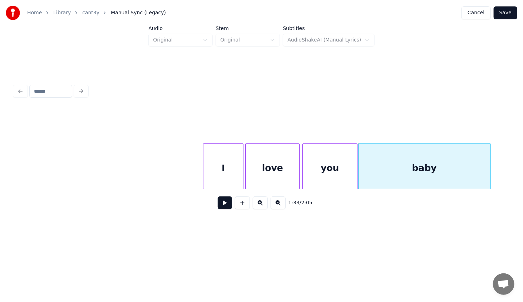
click at [218, 162] on div "I" at bounding box center [223, 168] width 40 height 49
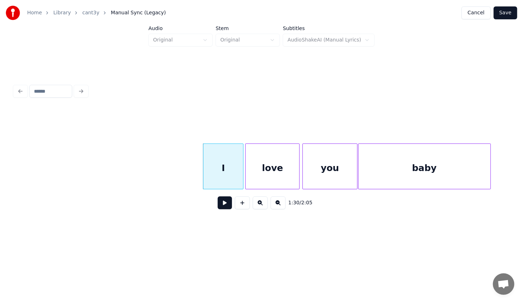
click at [226, 209] on button at bounding box center [225, 202] width 14 height 13
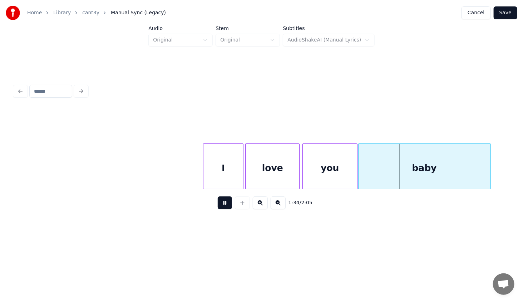
drag, startPoint x: 230, startPoint y: 205, endPoint x: 305, endPoint y: 180, distance: 78.7
click at [230, 205] on button at bounding box center [225, 202] width 14 height 13
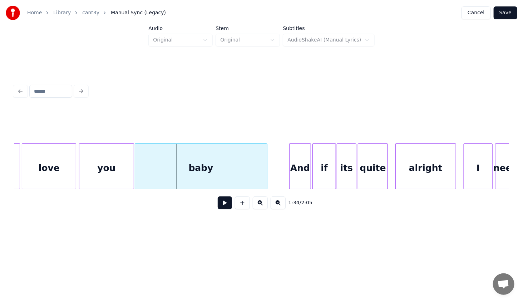
scroll to position [0, 4834]
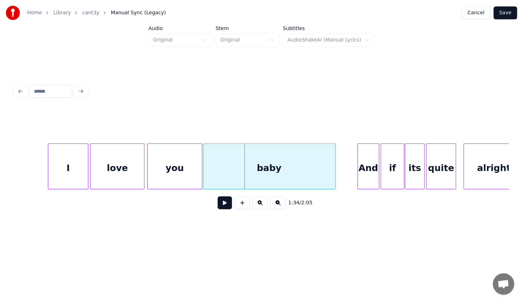
click at [209, 155] on div "baby" at bounding box center [269, 168] width 132 height 49
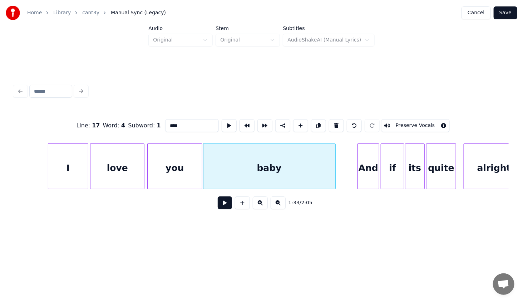
click at [193, 160] on div "you" at bounding box center [175, 168] width 55 height 49
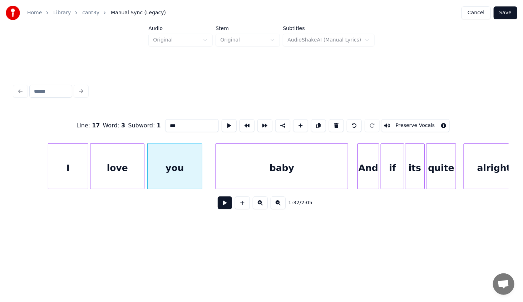
click at [224, 183] on div "baby" at bounding box center [282, 168] width 132 height 49
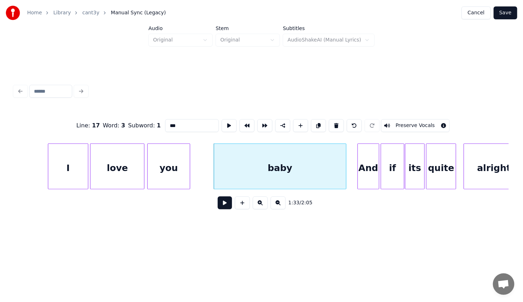
click at [190, 182] on div at bounding box center [189, 166] width 2 height 45
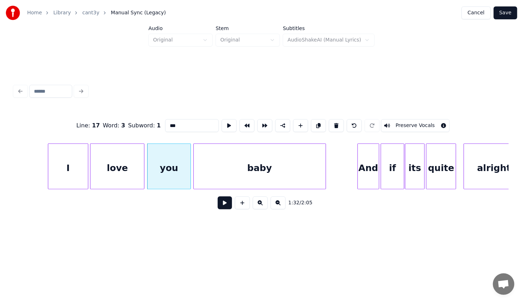
click at [212, 179] on div "baby" at bounding box center [260, 168] width 132 height 49
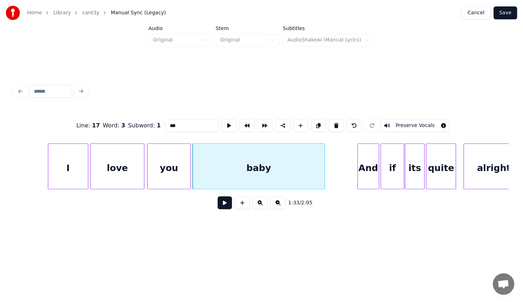
click at [80, 172] on div "I" at bounding box center [68, 168] width 40 height 49
type input "*"
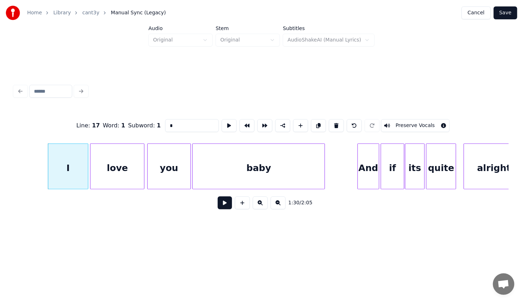
click at [225, 209] on button at bounding box center [225, 202] width 14 height 13
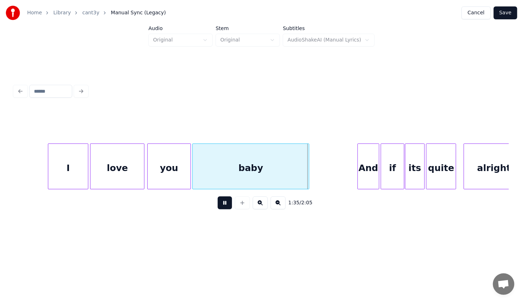
click at [307, 177] on div at bounding box center [308, 166] width 2 height 45
drag, startPoint x: 218, startPoint y: 207, endPoint x: 289, endPoint y: 177, distance: 77.0
click at [218, 207] on div "1:35 / 2:05" at bounding box center [261, 203] width 483 height 16
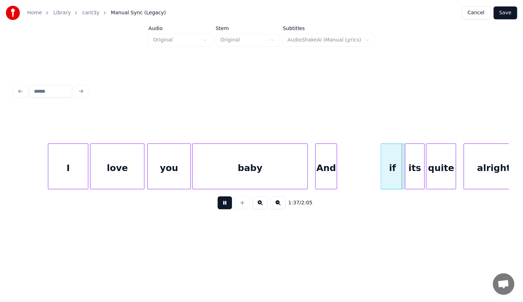
click at [326, 177] on div "And" at bounding box center [326, 168] width 21 height 49
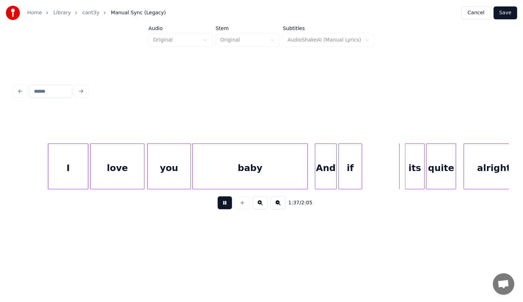
click at [348, 183] on div "if" at bounding box center [350, 168] width 23 height 49
click at [372, 180] on div "its" at bounding box center [374, 168] width 19 height 49
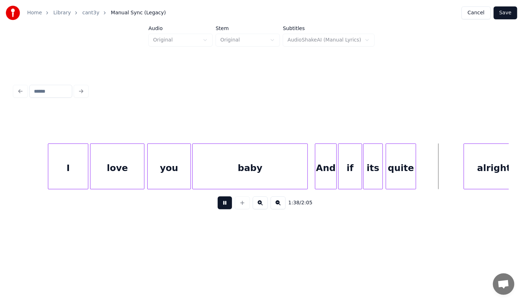
click at [402, 187] on div "alright quite its if And baby you love I" at bounding box center [261, 166] width 495 height 46
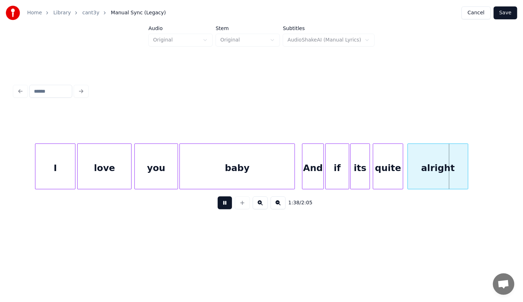
click at [443, 178] on div "alright" at bounding box center [438, 168] width 60 height 49
click at [224, 173] on div "baby" at bounding box center [237, 168] width 114 height 49
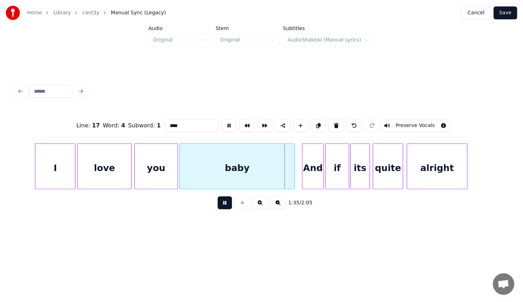
click at [225, 202] on button at bounding box center [225, 202] width 14 height 13
click at [227, 174] on div "baby" at bounding box center [237, 168] width 114 height 49
click at [224, 208] on button at bounding box center [225, 202] width 14 height 13
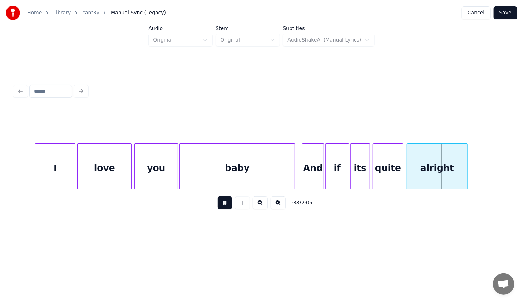
click at [224, 208] on button at bounding box center [225, 202] width 14 height 13
click at [413, 174] on div at bounding box center [414, 166] width 2 height 45
click at [409, 176] on div at bounding box center [408, 166] width 2 height 45
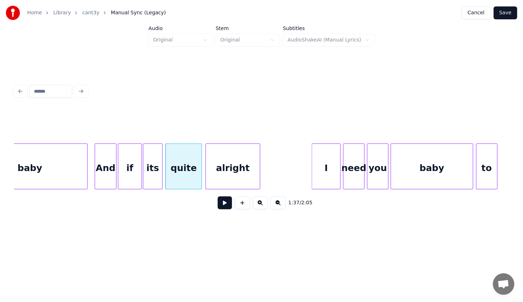
scroll to position [0, 5051]
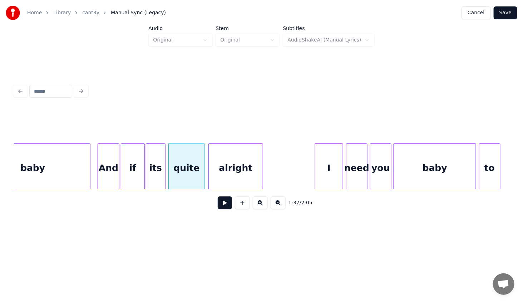
click at [343, 160] on div at bounding box center [342, 166] width 2 height 45
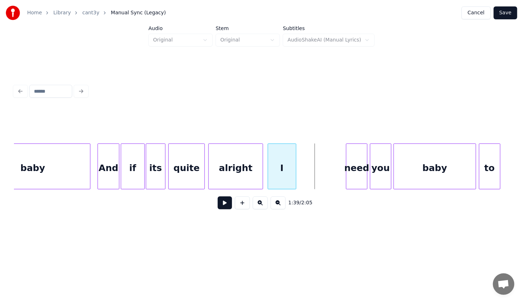
click at [285, 184] on div "I" at bounding box center [282, 168] width 28 height 49
click at [313, 180] on div "need" at bounding box center [310, 168] width 21 height 49
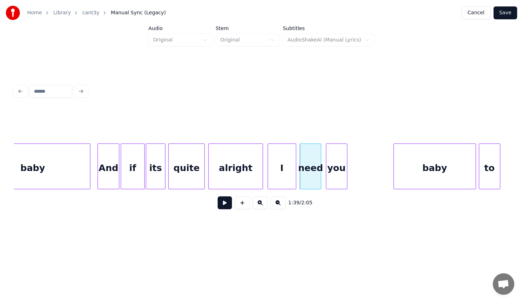
click at [338, 181] on div "you" at bounding box center [336, 168] width 21 height 49
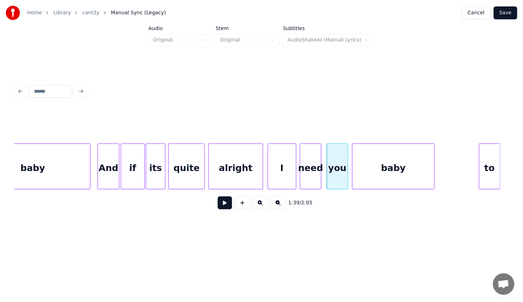
click at [380, 175] on div "baby" at bounding box center [394, 168] width 82 height 49
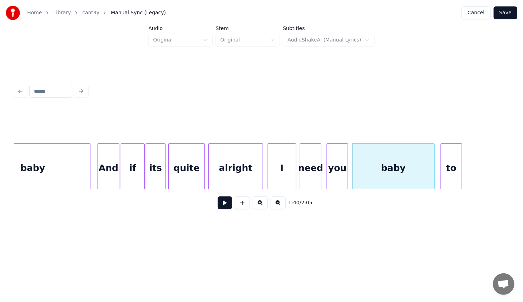
click at [453, 179] on div "to" at bounding box center [451, 168] width 21 height 49
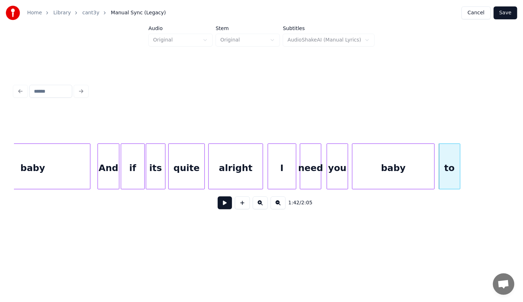
click at [237, 158] on div "alright" at bounding box center [236, 168] width 54 height 49
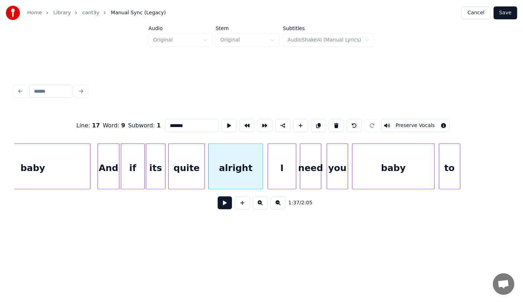
click at [189, 172] on div "quite" at bounding box center [187, 168] width 36 height 49
type input "*****"
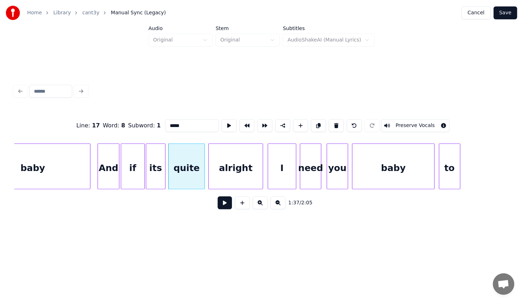
click at [225, 205] on button at bounding box center [225, 202] width 14 height 13
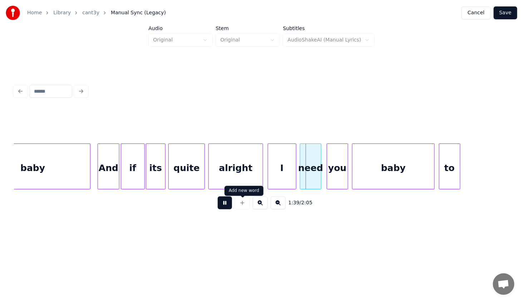
drag, startPoint x: 226, startPoint y: 208, endPoint x: 230, endPoint y: 207, distance: 4.2
click at [226, 209] on button at bounding box center [225, 202] width 14 height 13
click at [278, 177] on div at bounding box center [277, 166] width 2 height 45
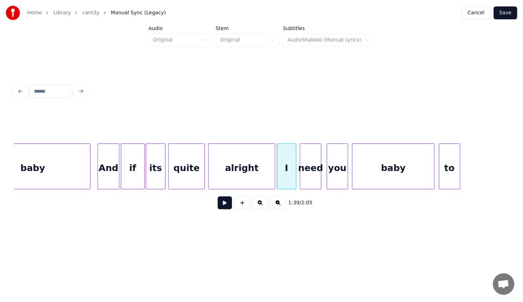
click at [275, 178] on div at bounding box center [274, 166] width 2 height 45
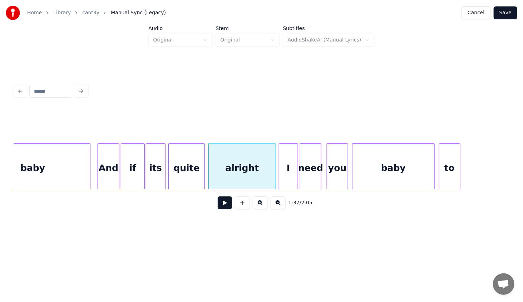
click at [293, 177] on div "I" at bounding box center [288, 168] width 19 height 49
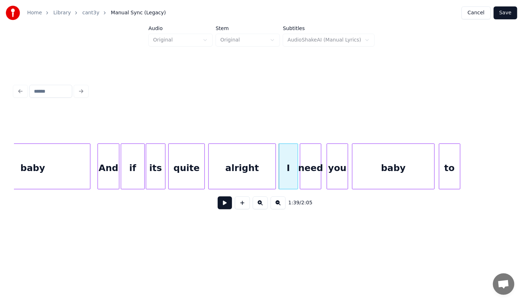
click at [246, 177] on div "alright" at bounding box center [242, 168] width 67 height 49
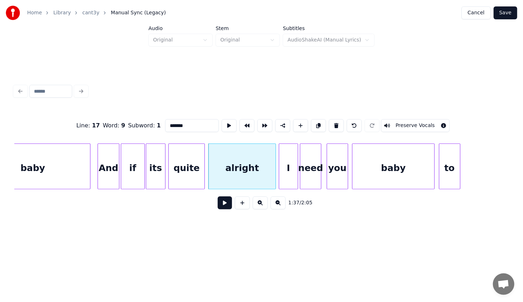
click at [224, 202] on button at bounding box center [225, 202] width 14 height 13
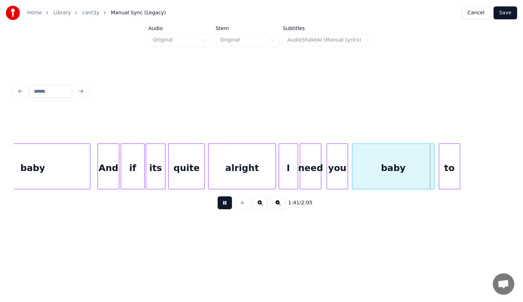
click at [224, 202] on button at bounding box center [225, 202] width 14 height 13
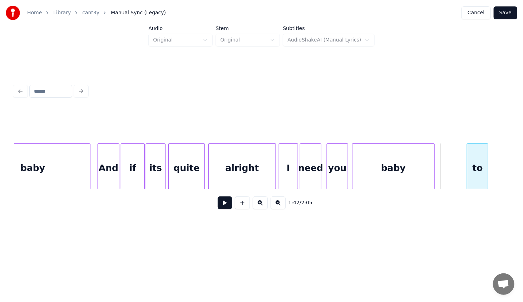
click at [471, 170] on div "to" at bounding box center [477, 168] width 21 height 49
click at [460, 182] on div at bounding box center [461, 166] width 2 height 45
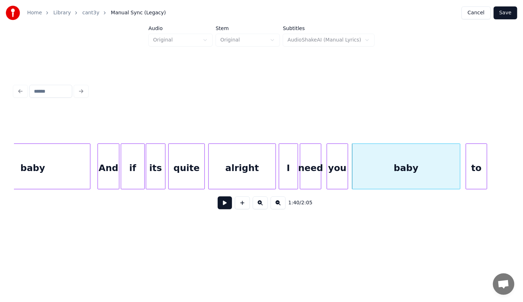
click at [445, 173] on div "baby" at bounding box center [407, 168] width 108 height 49
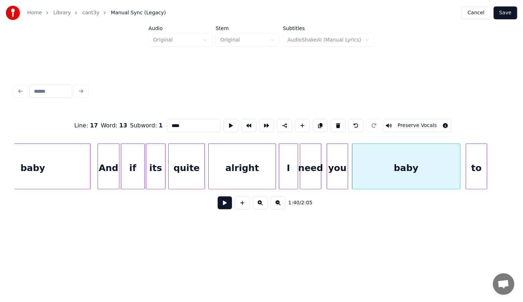
click at [225, 205] on button at bounding box center [225, 202] width 14 height 13
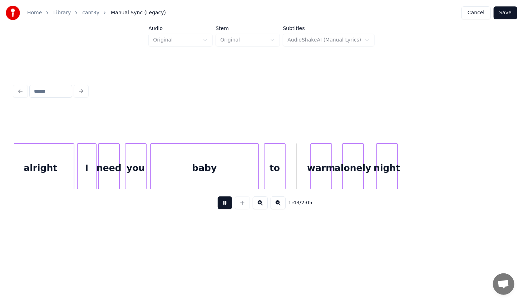
scroll to position [0, 5244]
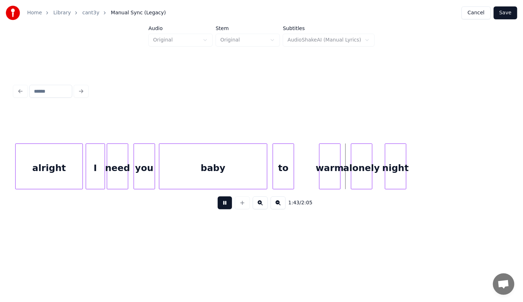
click at [228, 198] on div "1:43 / 2:05" at bounding box center [261, 203] width 483 height 16
click at [308, 177] on div "warm" at bounding box center [309, 168] width 21 height 49
click at [328, 181] on div "alonely" at bounding box center [332, 168] width 21 height 49
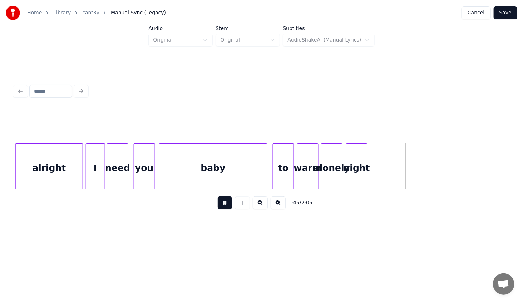
click at [354, 178] on div "night" at bounding box center [356, 168] width 21 height 49
click at [285, 171] on div "to" at bounding box center [283, 168] width 21 height 49
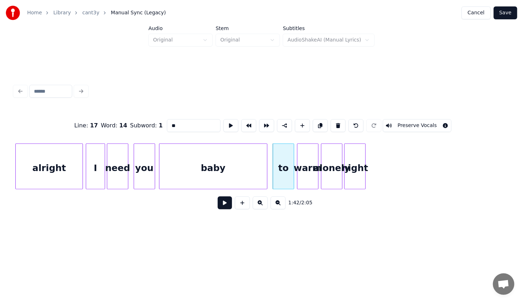
click at [221, 209] on button at bounding box center [225, 202] width 14 height 13
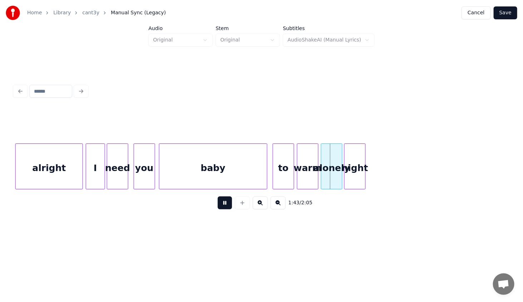
click at [222, 209] on button at bounding box center [225, 202] width 14 height 13
click at [357, 175] on div "night" at bounding box center [359, 168] width 21 height 49
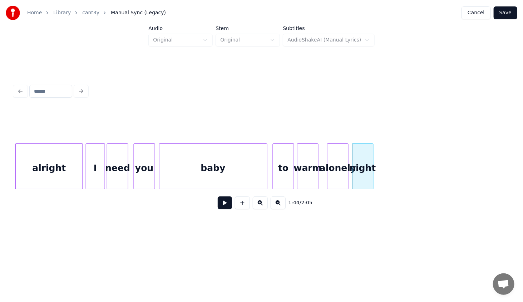
click at [338, 176] on div "alonely" at bounding box center [338, 168] width 21 height 49
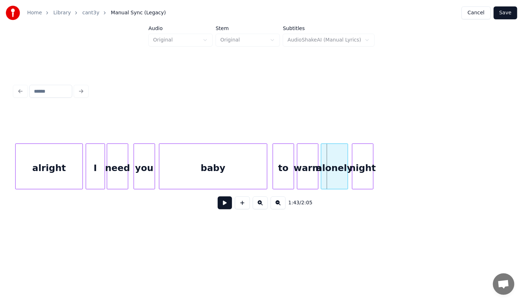
click at [323, 177] on div at bounding box center [322, 166] width 2 height 45
click at [274, 169] on div at bounding box center [274, 166] width 2 height 45
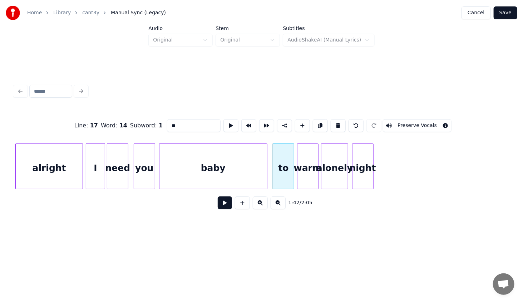
click at [225, 209] on button at bounding box center [225, 202] width 14 height 13
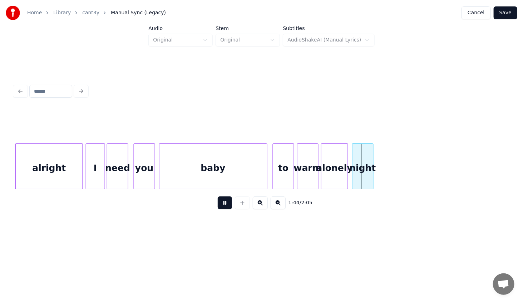
click at [225, 209] on button at bounding box center [225, 202] width 14 height 13
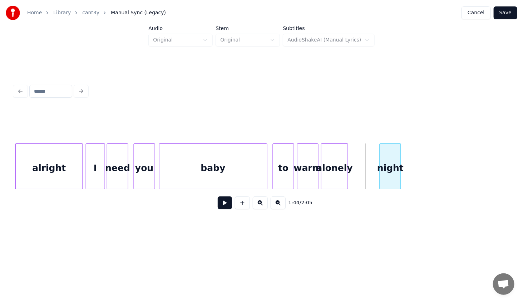
click at [396, 164] on div "night" at bounding box center [390, 168] width 21 height 49
click at [377, 183] on div at bounding box center [377, 166] width 2 height 45
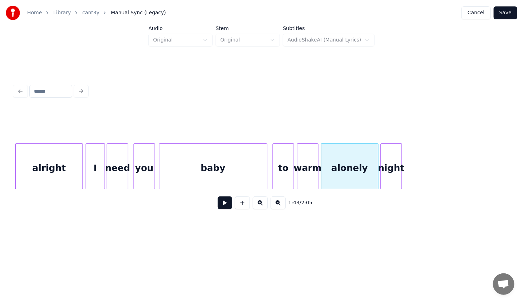
click at [287, 173] on div "to" at bounding box center [283, 168] width 21 height 49
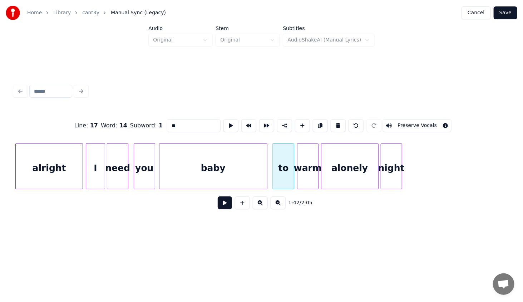
click at [224, 205] on button at bounding box center [225, 202] width 14 height 13
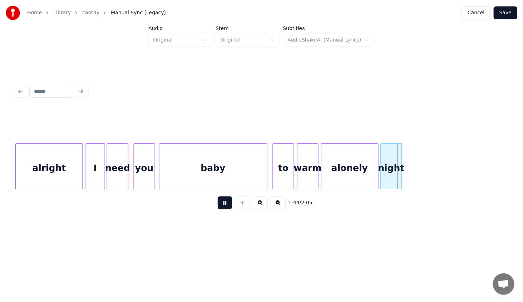
drag, startPoint x: 224, startPoint y: 205, endPoint x: 352, endPoint y: 152, distance: 138.5
click at [224, 205] on button at bounding box center [225, 202] width 14 height 13
click at [421, 168] on div "night" at bounding box center [417, 168] width 21 height 49
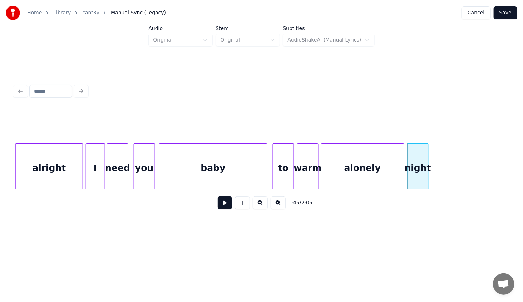
click at [403, 183] on div at bounding box center [403, 166] width 2 height 45
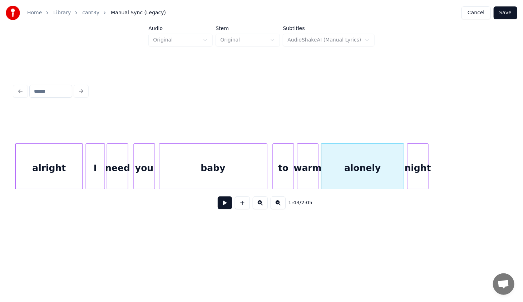
click at [289, 167] on div "to" at bounding box center [283, 168] width 21 height 49
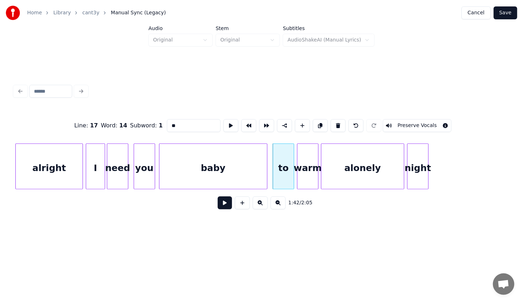
click at [229, 204] on button at bounding box center [225, 202] width 14 height 13
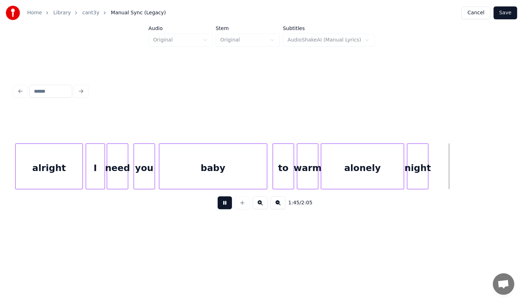
click at [229, 205] on button at bounding box center [225, 202] width 14 height 13
click at [422, 177] on div "night" at bounding box center [419, 168] width 21 height 49
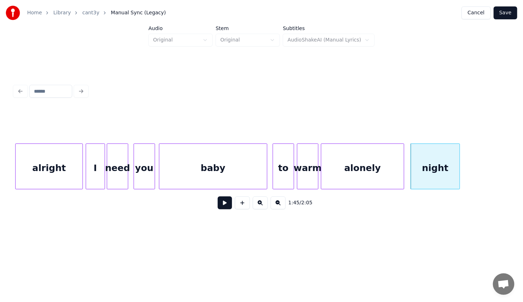
click at [459, 187] on div "alright I need you baby to warm alonely night" at bounding box center [261, 166] width 495 height 46
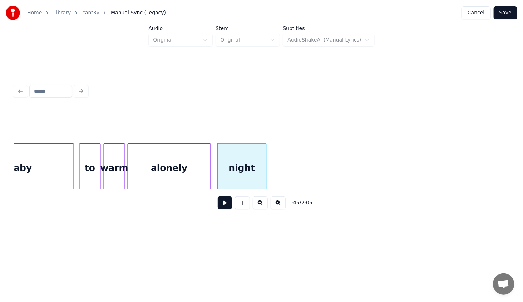
scroll to position [0, 5435]
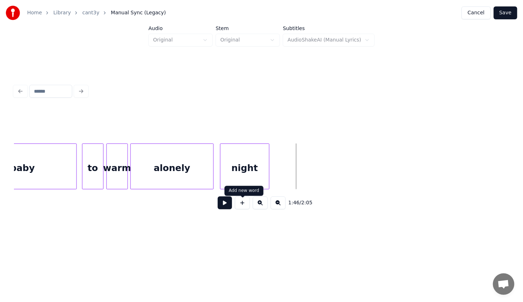
click at [246, 205] on button at bounding box center [242, 202] width 15 height 13
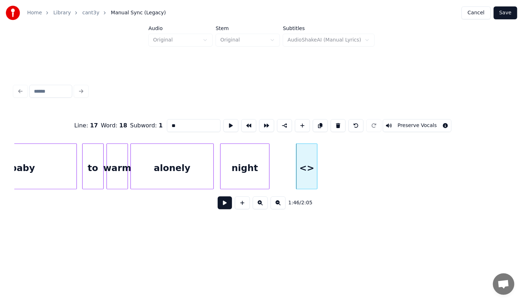
drag, startPoint x: 196, startPoint y: 124, endPoint x: 152, endPoint y: 119, distance: 44.3
click at [152, 119] on div "Line : 17 Word : 18 Subword : 1 ** Preserve Vocals" at bounding box center [261, 126] width 495 height 36
type input "*"
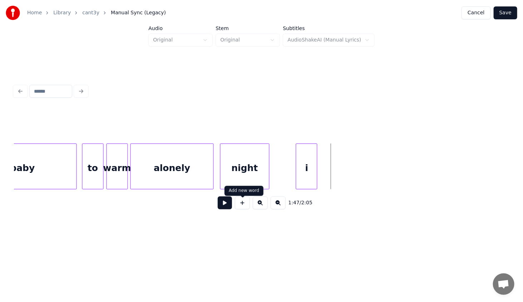
click at [246, 202] on button at bounding box center [242, 202] width 15 height 13
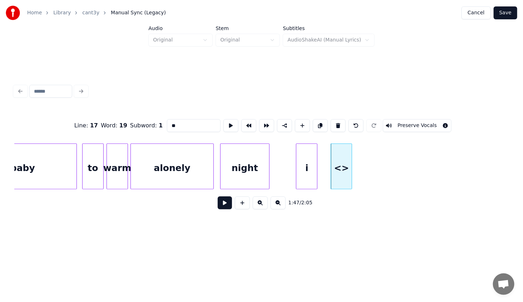
drag, startPoint x: 196, startPoint y: 124, endPoint x: 153, endPoint y: 122, distance: 42.9
click at [153, 122] on div "Line : 17 Word : 19 Subword : 1 ** Preserve Vocals" at bounding box center [261, 126] width 495 height 36
type input "****"
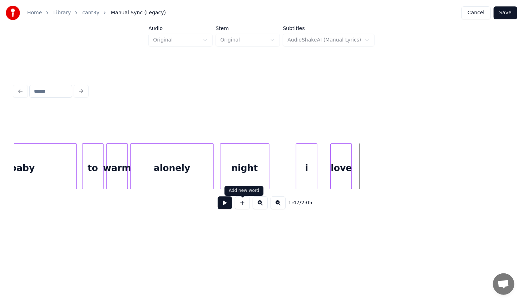
click at [242, 208] on button at bounding box center [242, 202] width 15 height 13
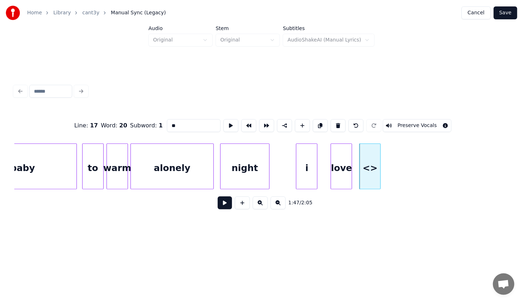
drag, startPoint x: 159, startPoint y: 126, endPoint x: 147, endPoint y: 126, distance: 11.8
click at [147, 126] on div "Line : 17 Word : 20 Subword : 1 ** Preserve Vocals" at bounding box center [261, 126] width 495 height 36
type input "***"
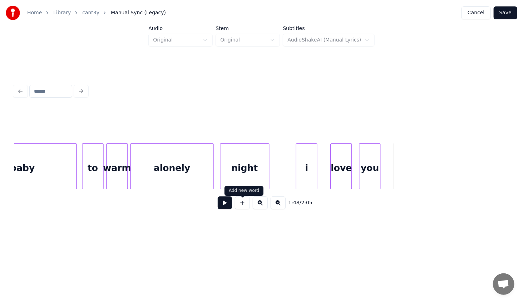
click at [244, 203] on button at bounding box center [242, 202] width 15 height 13
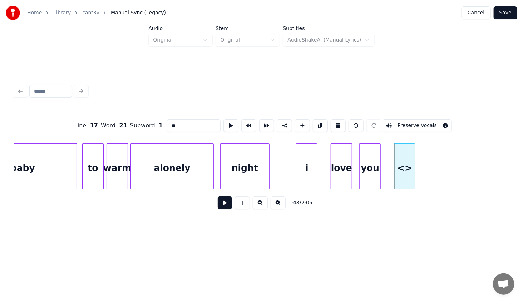
drag, startPoint x: 187, startPoint y: 126, endPoint x: 152, endPoint y: 121, distance: 36.2
click at [152, 121] on div "Line : 17 Word : 21 Subword : 1 ** Preserve Vocals" at bounding box center [261, 126] width 495 height 36
click at [412, 155] on div "baby" at bounding box center [404, 168] width 21 height 49
click at [156, 170] on div "alonely" at bounding box center [172, 168] width 83 height 49
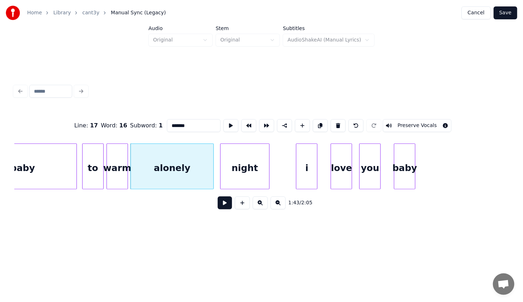
click at [99, 174] on div "to" at bounding box center [93, 168] width 21 height 49
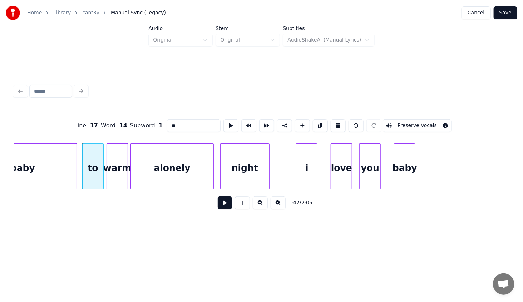
type input "**"
click at [225, 208] on button at bounding box center [225, 202] width 14 height 13
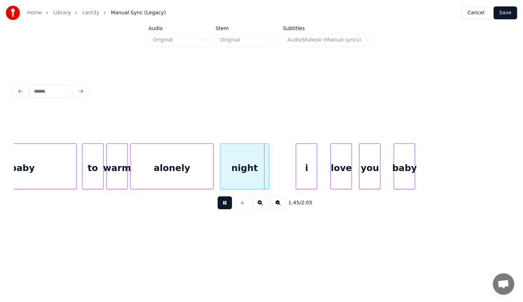
click at [225, 207] on button at bounding box center [225, 202] width 14 height 13
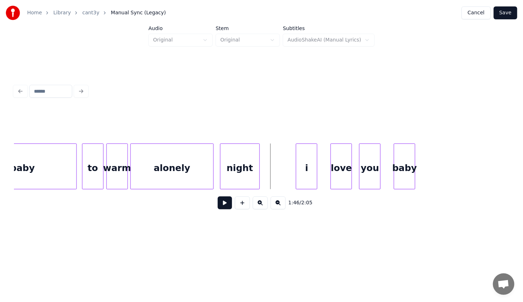
click at [258, 174] on div at bounding box center [258, 166] width 2 height 45
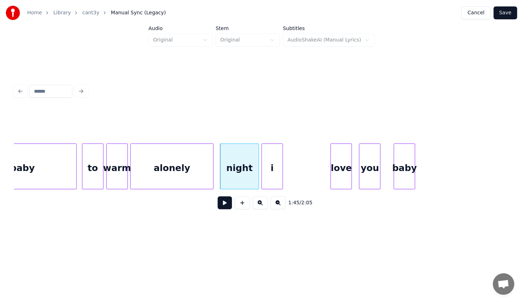
click at [271, 181] on div "i" at bounding box center [272, 168] width 21 height 49
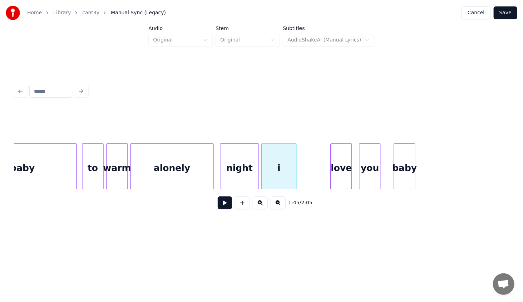
click at [296, 178] on div at bounding box center [295, 166] width 2 height 45
click at [247, 174] on div "night" at bounding box center [240, 168] width 39 height 49
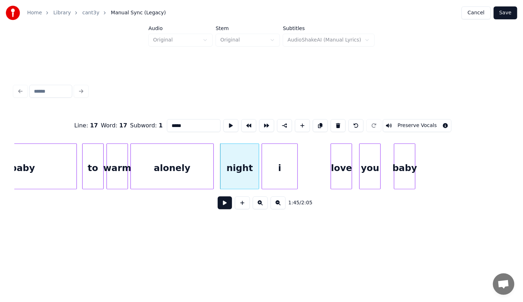
click at [224, 206] on button at bounding box center [225, 202] width 14 height 13
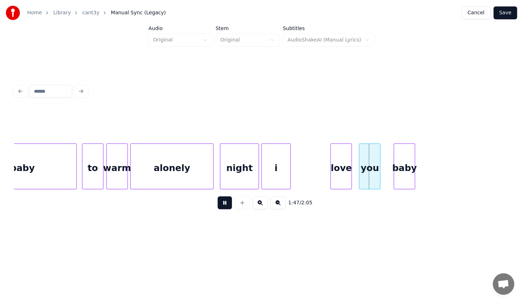
click at [289, 180] on div at bounding box center [290, 166] width 2 height 45
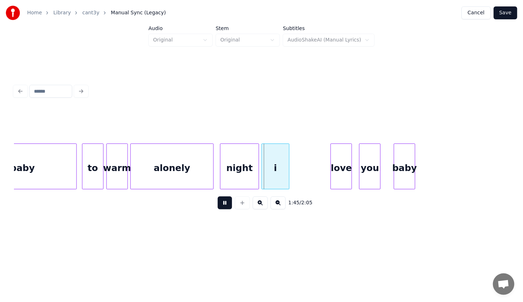
click at [218, 196] on button at bounding box center [225, 202] width 14 height 13
click at [297, 181] on div "love" at bounding box center [303, 168] width 21 height 49
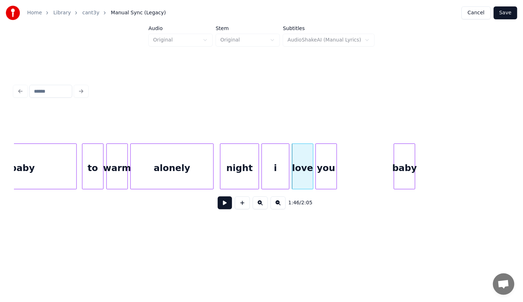
click at [334, 185] on div "you" at bounding box center [326, 168] width 21 height 49
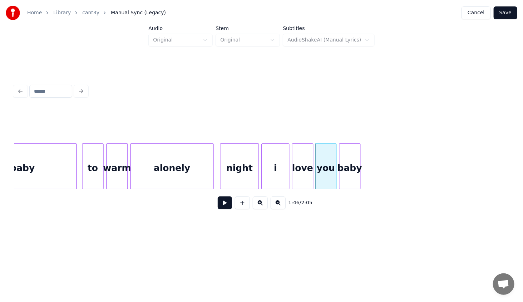
click at [343, 183] on div "baby" at bounding box center [350, 168] width 21 height 49
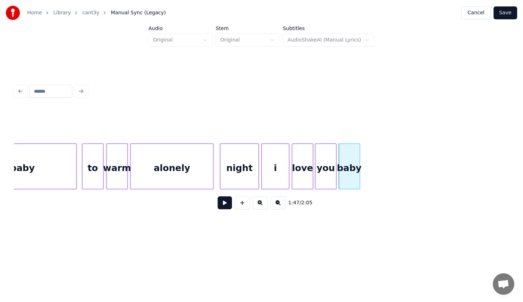
click at [228, 181] on div "night" at bounding box center [240, 168] width 39 height 49
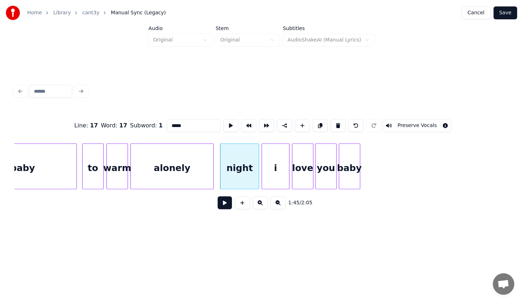
click at [226, 205] on button at bounding box center [225, 202] width 14 height 13
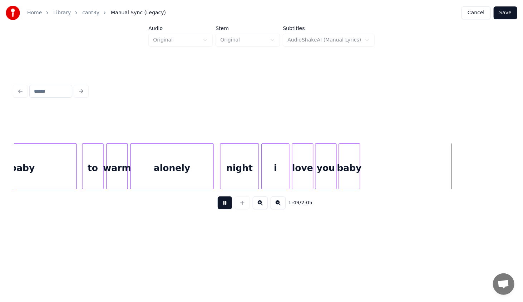
click at [226, 205] on button at bounding box center [225, 202] width 14 height 13
click at [458, 177] on div at bounding box center [457, 166] width 2 height 45
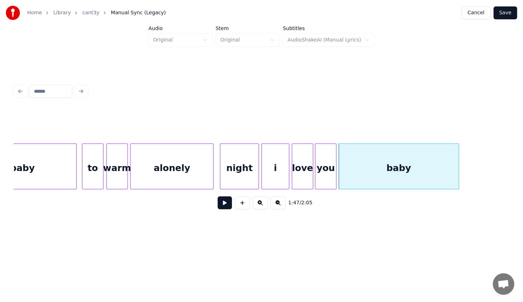
click at [389, 167] on div "baby" at bounding box center [399, 168] width 120 height 49
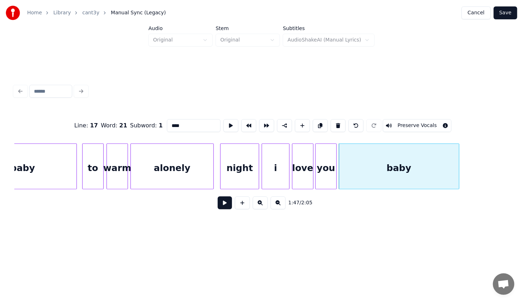
click at [225, 204] on button at bounding box center [225, 202] width 14 height 13
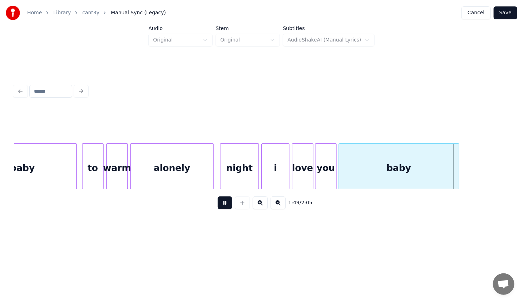
click at [258, 199] on div "1:49 / 2:05" at bounding box center [261, 203] width 483 height 16
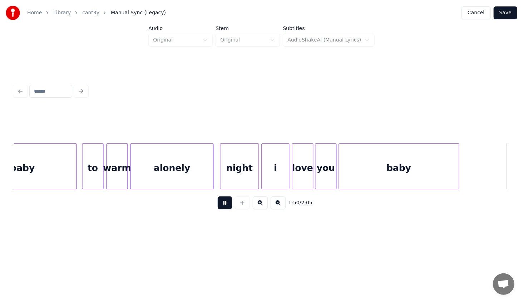
scroll to position [0, 5930]
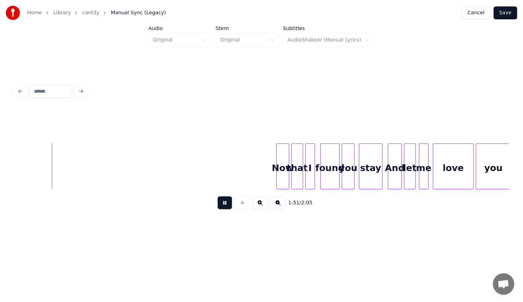
click at [222, 203] on button at bounding box center [225, 202] width 14 height 13
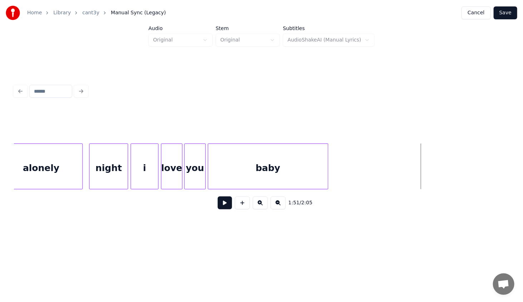
scroll to position [0, 5569]
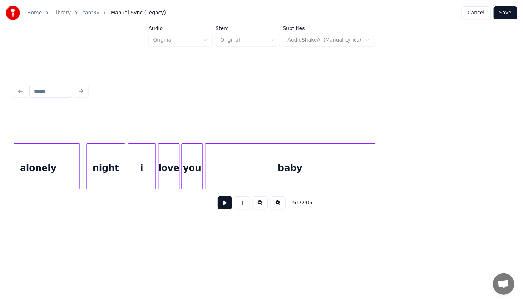
click at [374, 177] on div at bounding box center [374, 166] width 2 height 45
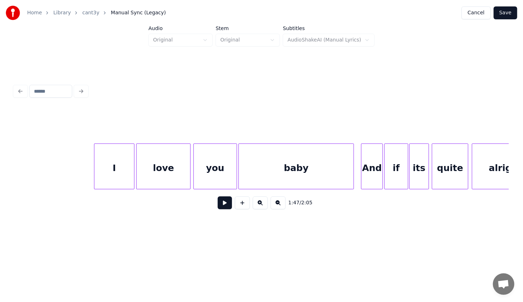
scroll to position [0, 4799]
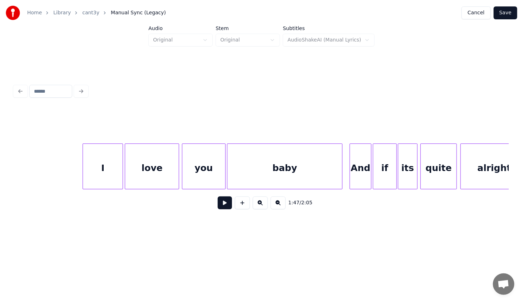
click at [117, 167] on div "I" at bounding box center [103, 168] width 40 height 49
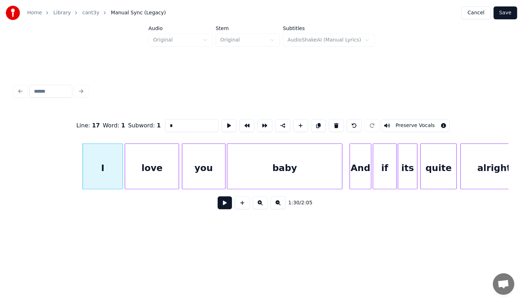
click at [225, 205] on button at bounding box center [225, 202] width 14 height 13
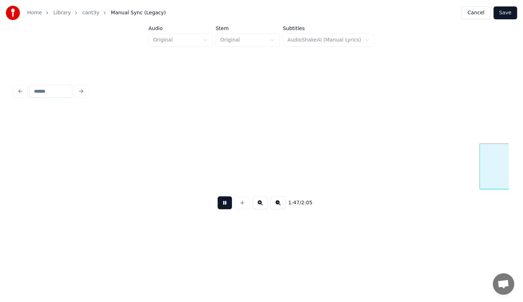
scroll to position [0, 5789]
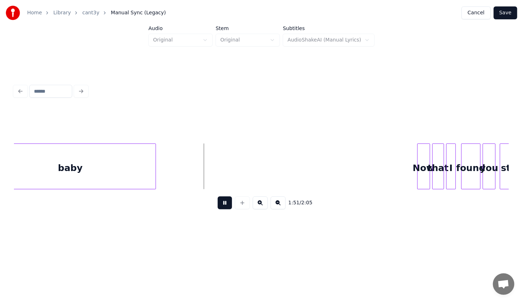
click at [223, 204] on button at bounding box center [225, 202] width 14 height 13
click at [393, 171] on div "Now" at bounding box center [395, 168] width 12 height 49
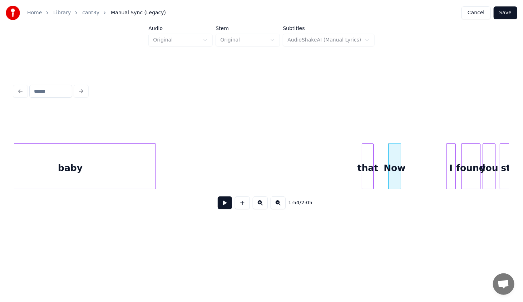
click at [368, 167] on div "that" at bounding box center [367, 168] width 11 height 49
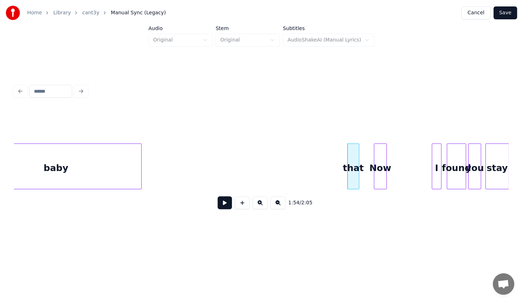
scroll to position [0, 5840]
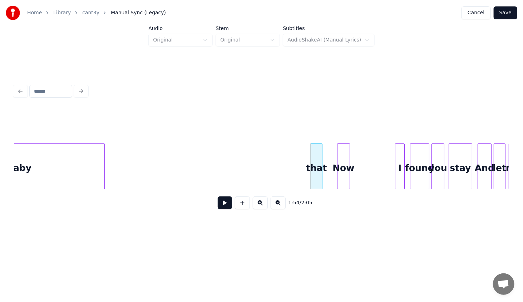
click at [246, 204] on button at bounding box center [242, 202] width 15 height 13
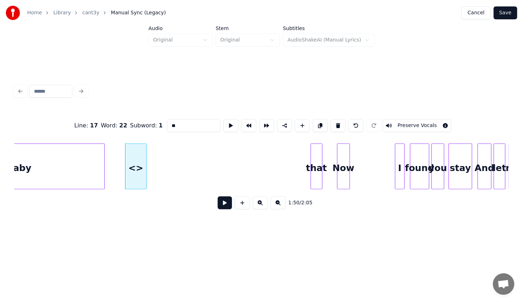
drag, startPoint x: 189, startPoint y: 121, endPoint x: 157, endPoint y: 125, distance: 32.5
click at [157, 125] on div "Line : 17 Word : 22 Subword : 1 ** Preserve Vocals" at bounding box center [261, 126] width 495 height 36
paste input "***"
type input "*****"
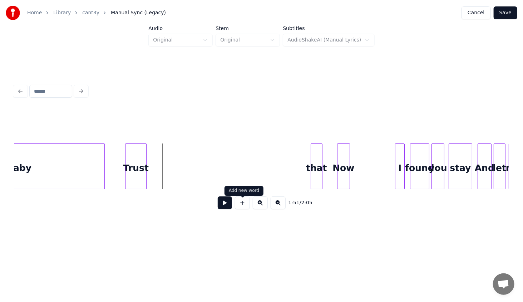
click at [241, 207] on button at bounding box center [242, 202] width 15 height 13
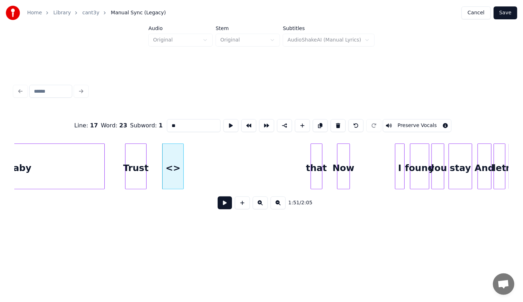
drag, startPoint x: 177, startPoint y: 123, endPoint x: 149, endPoint y: 118, distance: 28.7
click at [149, 118] on div "Line : 17 Word : 23 Subword : 1 ** Preserve Vocals" at bounding box center [261, 126] width 495 height 36
type input "**"
click at [199, 223] on div "Line : 17 Word : 23 Subword : 1 ** Preserve Vocals 1:51 / 2:05" at bounding box center [261, 148] width 500 height 181
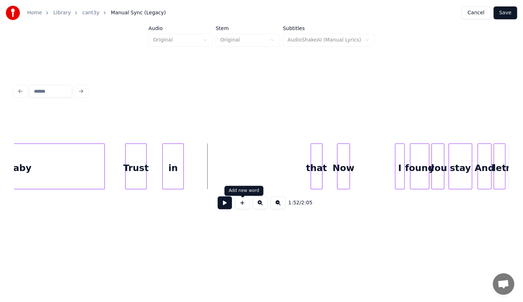
drag, startPoint x: 244, startPoint y: 203, endPoint x: 237, endPoint y: 198, distance: 8.4
click at [244, 203] on button at bounding box center [242, 202] width 15 height 13
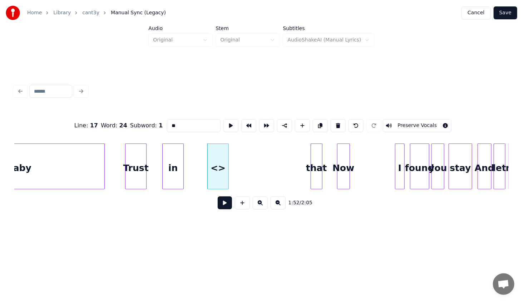
drag, startPoint x: 162, startPoint y: 120, endPoint x: 141, endPoint y: 118, distance: 21.6
click at [142, 118] on div "Line : 17 Word : 24 Subword : 1 ** Preserve Vocals" at bounding box center [261, 126] width 495 height 36
type input "**"
click at [185, 250] on html "Home Library cant3y Manual Sync (Legacy) Cancel Save Audio Original Stem Origin…" at bounding box center [261, 125] width 523 height 250
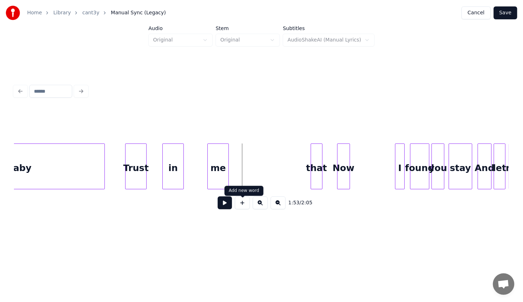
click at [241, 207] on button at bounding box center [242, 202] width 15 height 13
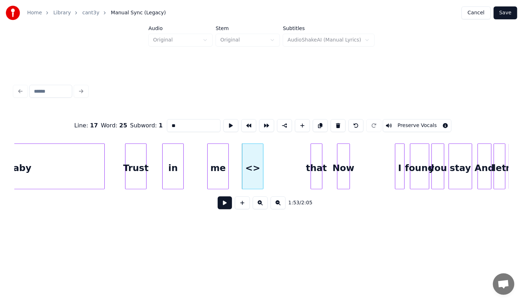
drag, startPoint x: 181, startPoint y: 121, endPoint x: 149, endPoint y: 122, distance: 31.5
click at [149, 121] on div "Line : 17 Word : 25 Subword : 1 ** Preserve Vocals" at bounding box center [261, 126] width 495 height 36
type input "****"
click at [215, 250] on html "Home Library cant3y Manual Sync (Legacy) Cancel Save Audio Original Stem Origin…" at bounding box center [261, 125] width 523 height 250
click at [245, 167] on div "when" at bounding box center [246, 168] width 21 height 49
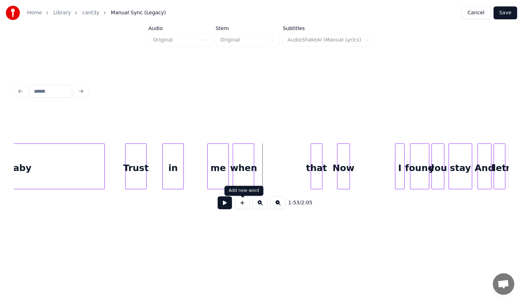
click at [241, 209] on button at bounding box center [242, 202] width 15 height 13
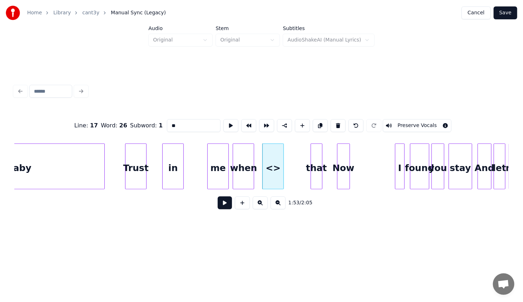
drag, startPoint x: 178, startPoint y: 118, endPoint x: 156, endPoint y: 122, distance: 21.8
click at [156, 121] on div "Line : 17 Word : 26 Subword : 1 ** Preserve Vocals" at bounding box center [261, 126] width 495 height 36
type input "*"
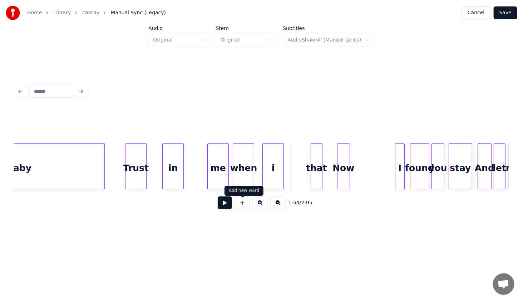
click at [245, 209] on button at bounding box center [242, 202] width 15 height 13
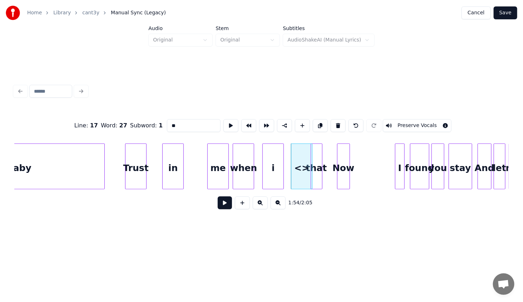
drag, startPoint x: 177, startPoint y: 124, endPoint x: 155, endPoint y: 123, distance: 22.5
click at [155, 123] on div "Line : 17 Word : 27 Subword : 1 ** Preserve Vocals" at bounding box center [261, 126] width 495 height 36
click at [200, 249] on html "Home Library cant3y Manual Sync (Legacy) Cancel Save Audio Original Stem Origin…" at bounding box center [261, 125] width 523 height 250
click at [87, 175] on div "baby" at bounding box center [19, 168] width 171 height 49
type input "****"
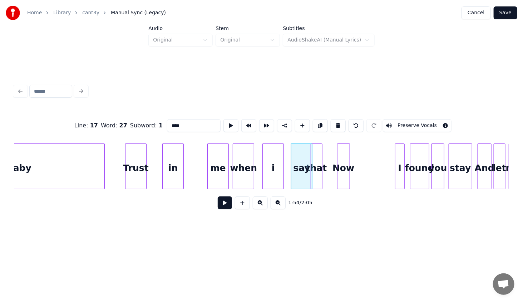
scroll to position [0, 5759]
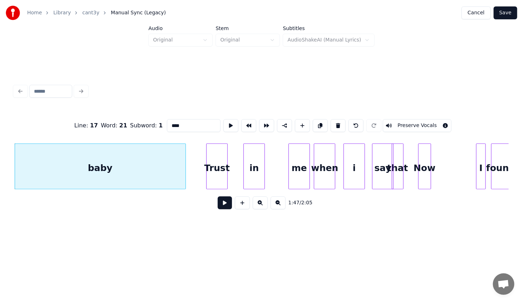
click at [222, 202] on button at bounding box center [225, 202] width 14 height 13
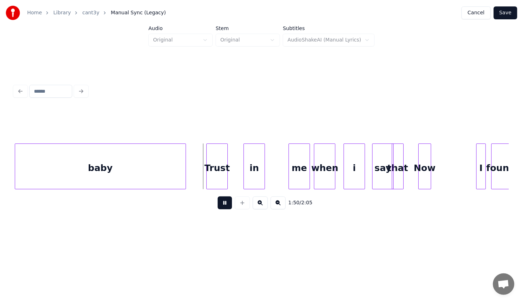
click at [225, 205] on button at bounding box center [225, 202] width 14 height 13
click at [200, 178] on div "Trust" at bounding box center [200, 168] width 21 height 49
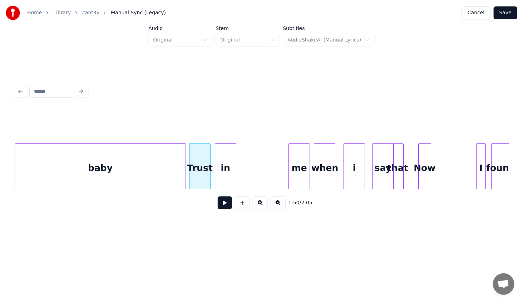
click at [231, 173] on div "in" at bounding box center [225, 168] width 21 height 49
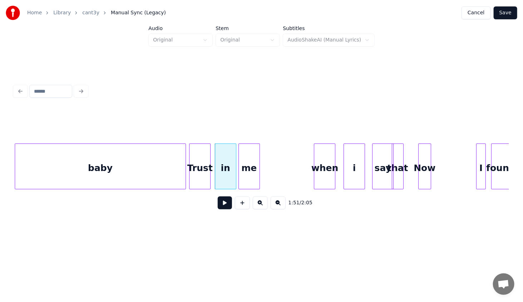
click at [248, 181] on div "me" at bounding box center [249, 168] width 21 height 49
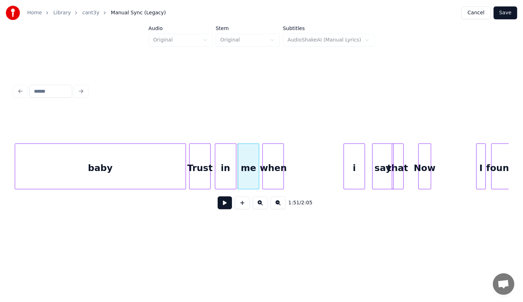
click at [269, 186] on div "when" at bounding box center [273, 168] width 21 height 49
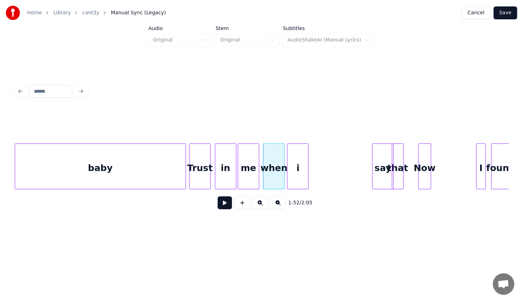
click at [291, 181] on div "i" at bounding box center [297, 168] width 21 height 49
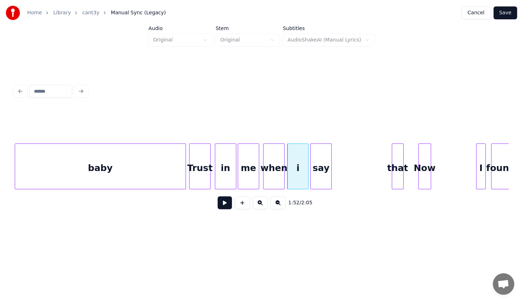
click at [319, 183] on div "say" at bounding box center [321, 168] width 21 height 49
click at [196, 179] on div "Trust" at bounding box center [200, 168] width 21 height 49
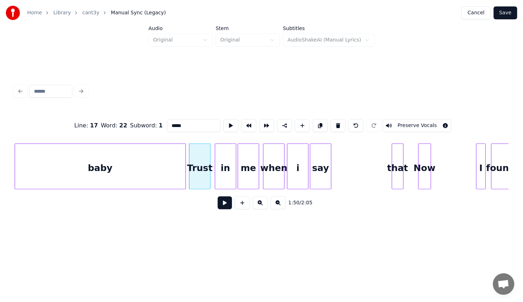
click at [225, 206] on button at bounding box center [225, 202] width 14 height 13
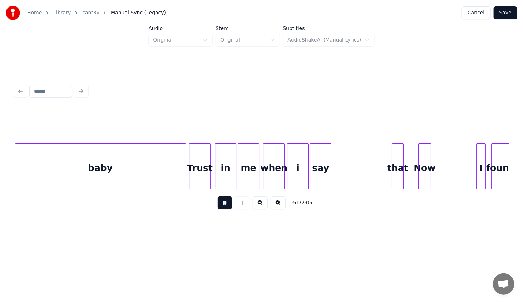
click at [225, 206] on button at bounding box center [225, 202] width 14 height 13
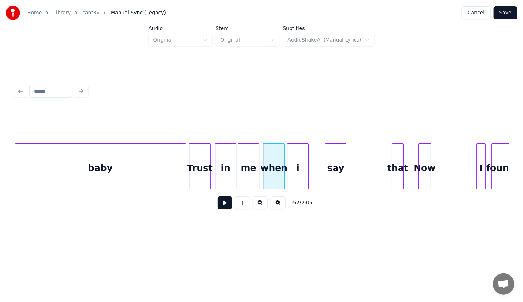
click at [346, 171] on div "say" at bounding box center [335, 168] width 21 height 49
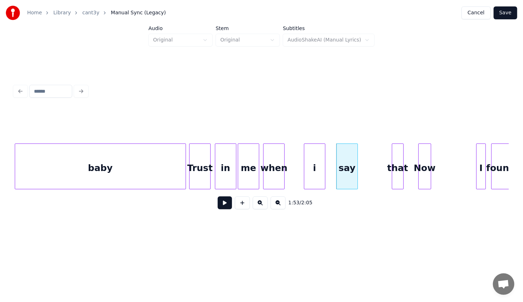
click at [313, 172] on div "i" at bounding box center [314, 168] width 21 height 49
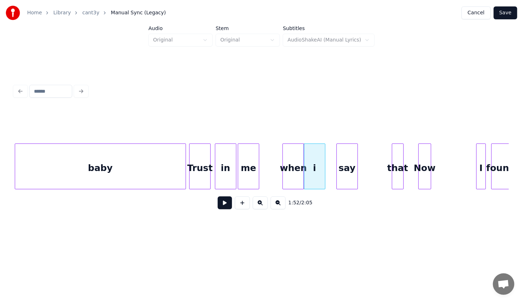
click at [288, 183] on div "when" at bounding box center [293, 168] width 21 height 49
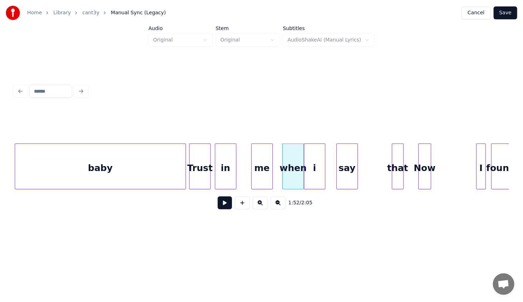
click at [259, 185] on div "me" at bounding box center [262, 168] width 21 height 49
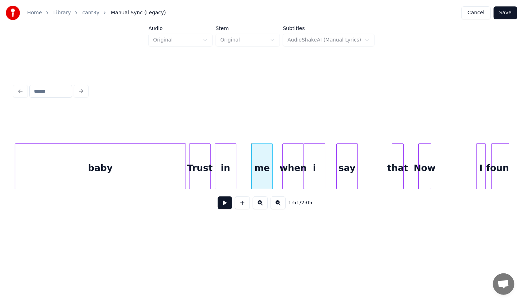
click at [200, 165] on div "Trust" at bounding box center [200, 168] width 21 height 49
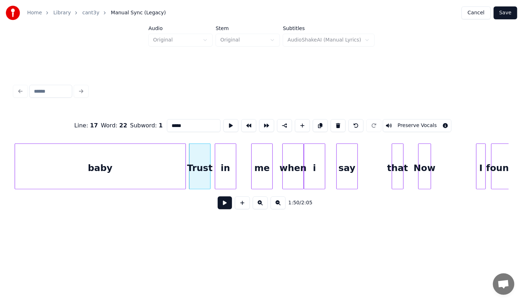
click at [225, 205] on button at bounding box center [225, 202] width 14 height 13
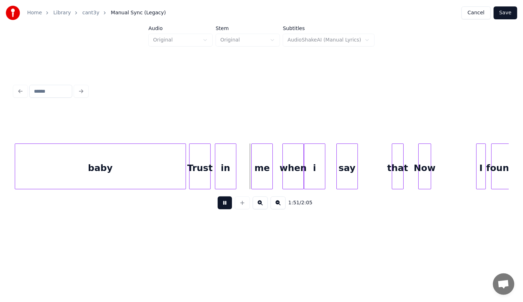
drag, startPoint x: 225, startPoint y: 205, endPoint x: 223, endPoint y: 188, distance: 16.8
click at [224, 205] on button at bounding box center [225, 202] width 14 height 13
click at [234, 177] on div "in" at bounding box center [225, 168] width 21 height 49
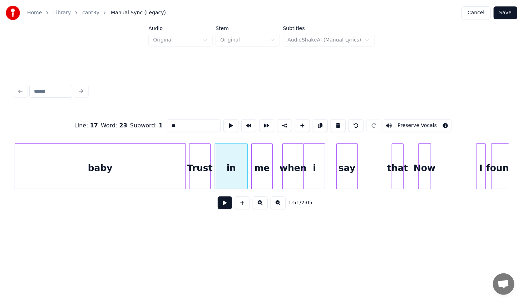
click at [247, 184] on div at bounding box center [246, 166] width 2 height 45
click at [243, 181] on div "in" at bounding box center [231, 168] width 33 height 49
click at [226, 209] on button at bounding box center [225, 202] width 14 height 13
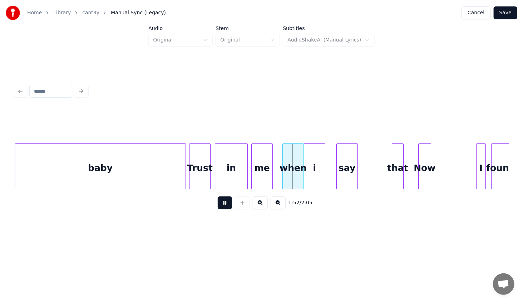
click at [226, 209] on button at bounding box center [225, 202] width 14 height 13
click at [363, 169] on div "say" at bounding box center [358, 168] width 21 height 49
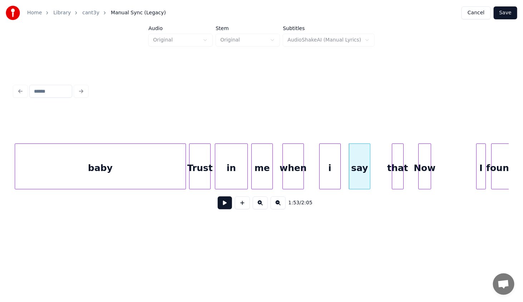
click at [331, 169] on div "i" at bounding box center [330, 168] width 21 height 49
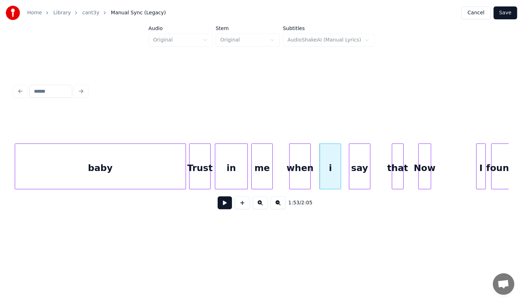
click at [302, 173] on div "when" at bounding box center [300, 168] width 21 height 49
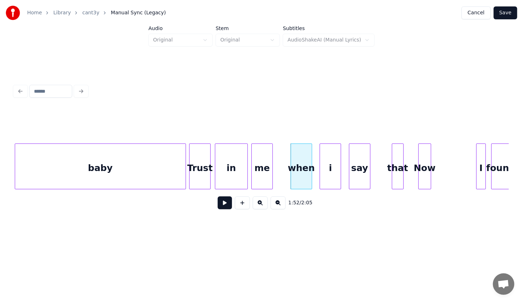
click at [263, 172] on div "me" at bounding box center [262, 168] width 21 height 49
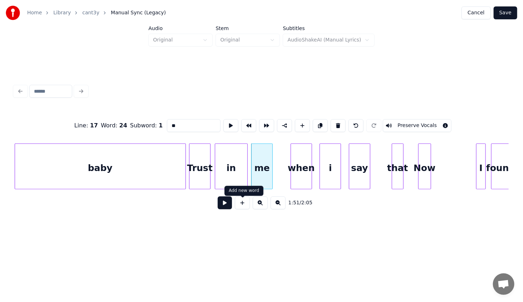
click at [225, 205] on button at bounding box center [225, 202] width 14 height 13
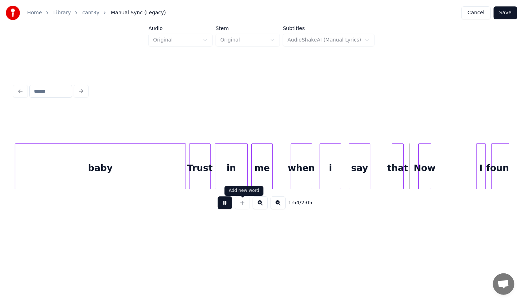
click at [227, 201] on button at bounding box center [225, 202] width 14 height 13
click at [382, 177] on div at bounding box center [383, 166] width 2 height 45
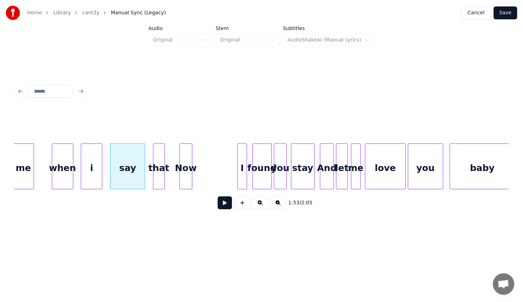
scroll to position [0, 6006]
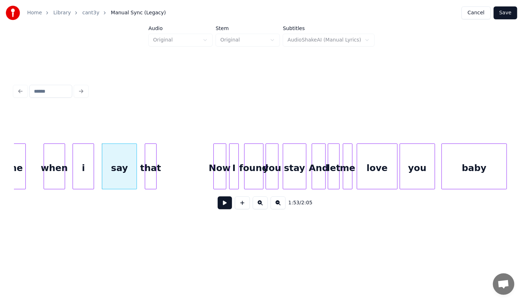
click at [220, 167] on div "Now" at bounding box center [220, 168] width 12 height 49
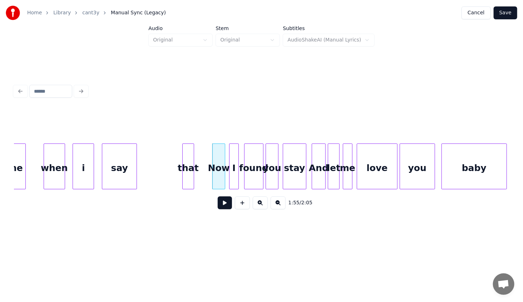
click at [193, 175] on div "that" at bounding box center [188, 168] width 11 height 49
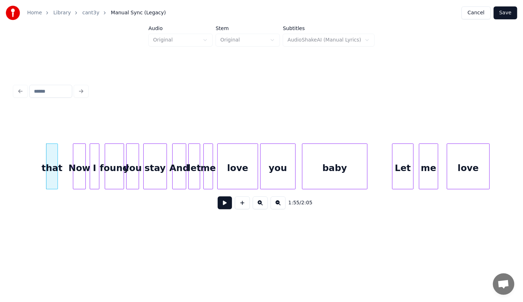
scroll to position [0, 6220]
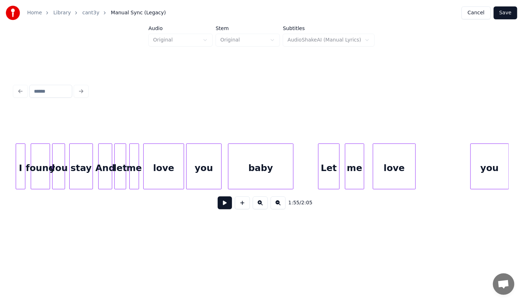
click at [523, 165] on div "Home Library cant3y Manual Sync (Legacy) Cancel Save Audio Original Stem Origin…" at bounding box center [261, 119] width 523 height 239
click at [506, 14] on button "Save" at bounding box center [506, 12] width 24 height 13
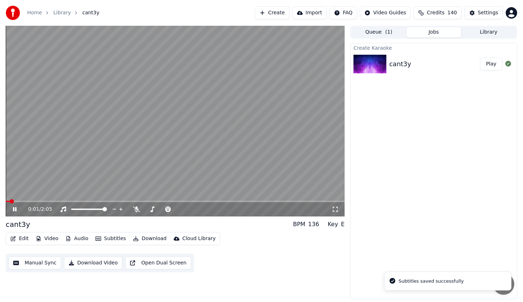
click at [15, 210] on icon at bounding box center [15, 209] width 4 height 4
